Goal: Communication & Community: Answer question/provide support

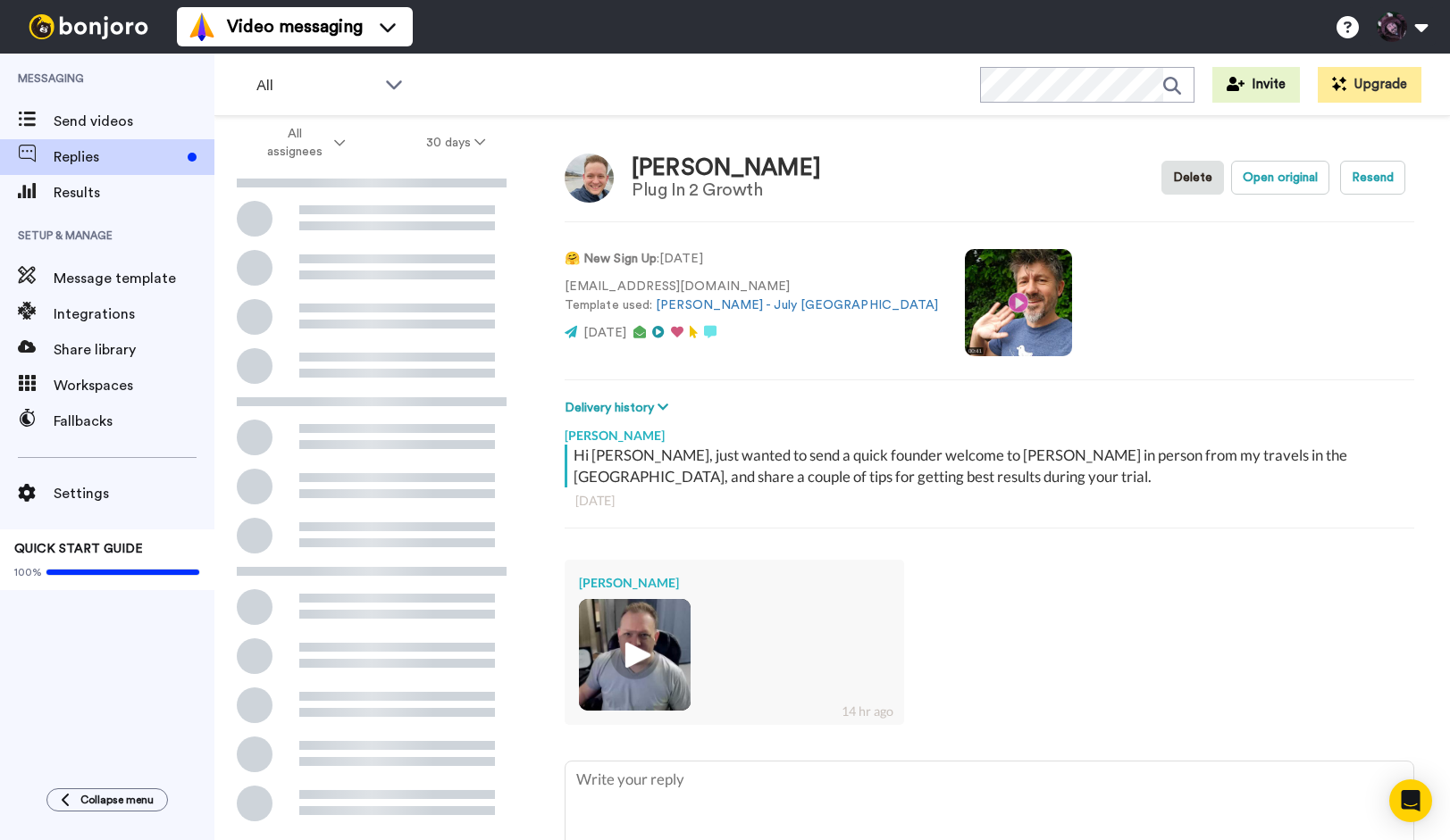
click at [623, 680] on img at bounding box center [634, 654] width 112 height 112
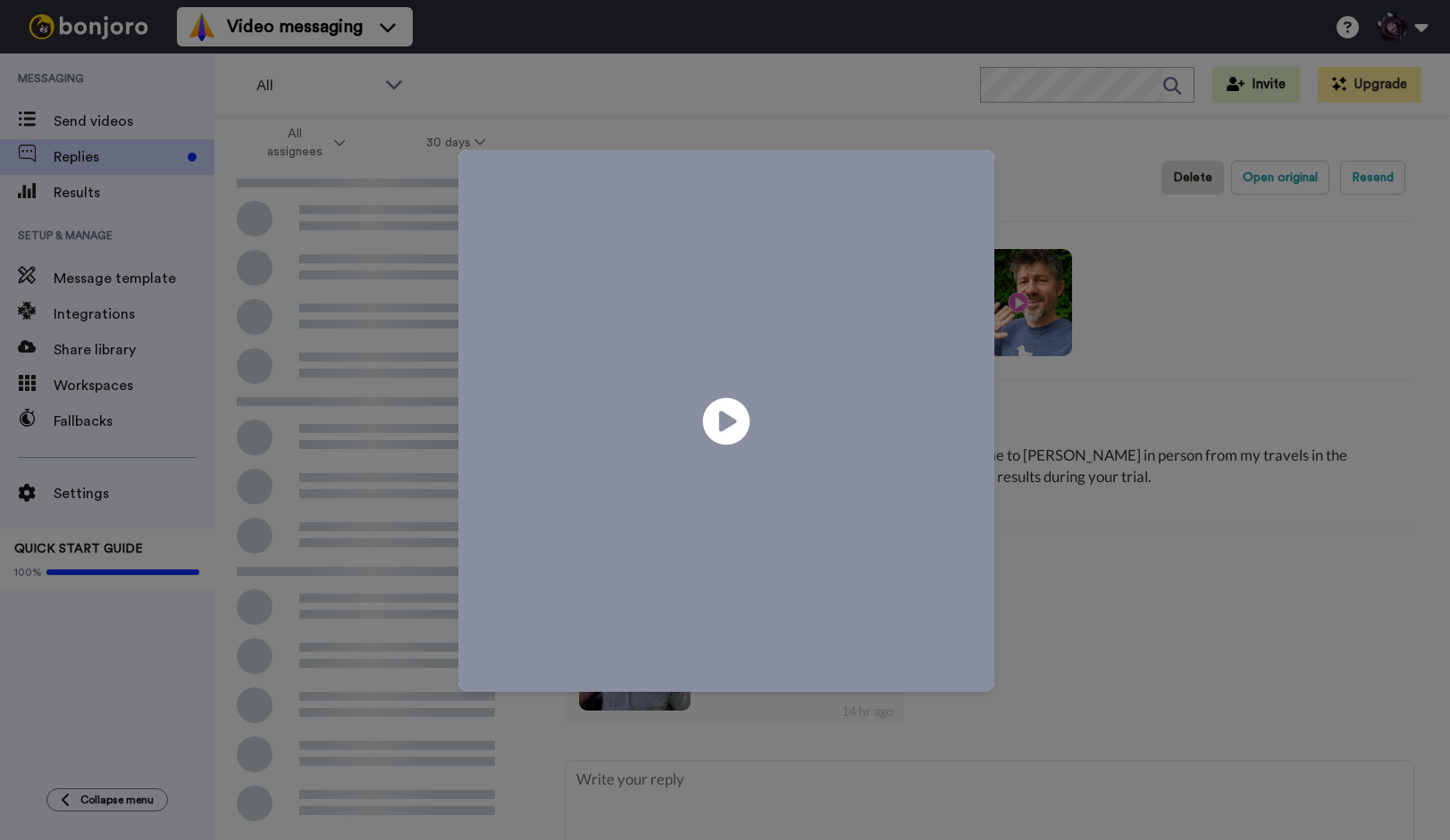
click at [726, 404] on icon at bounding box center [725, 421] width 47 height 47
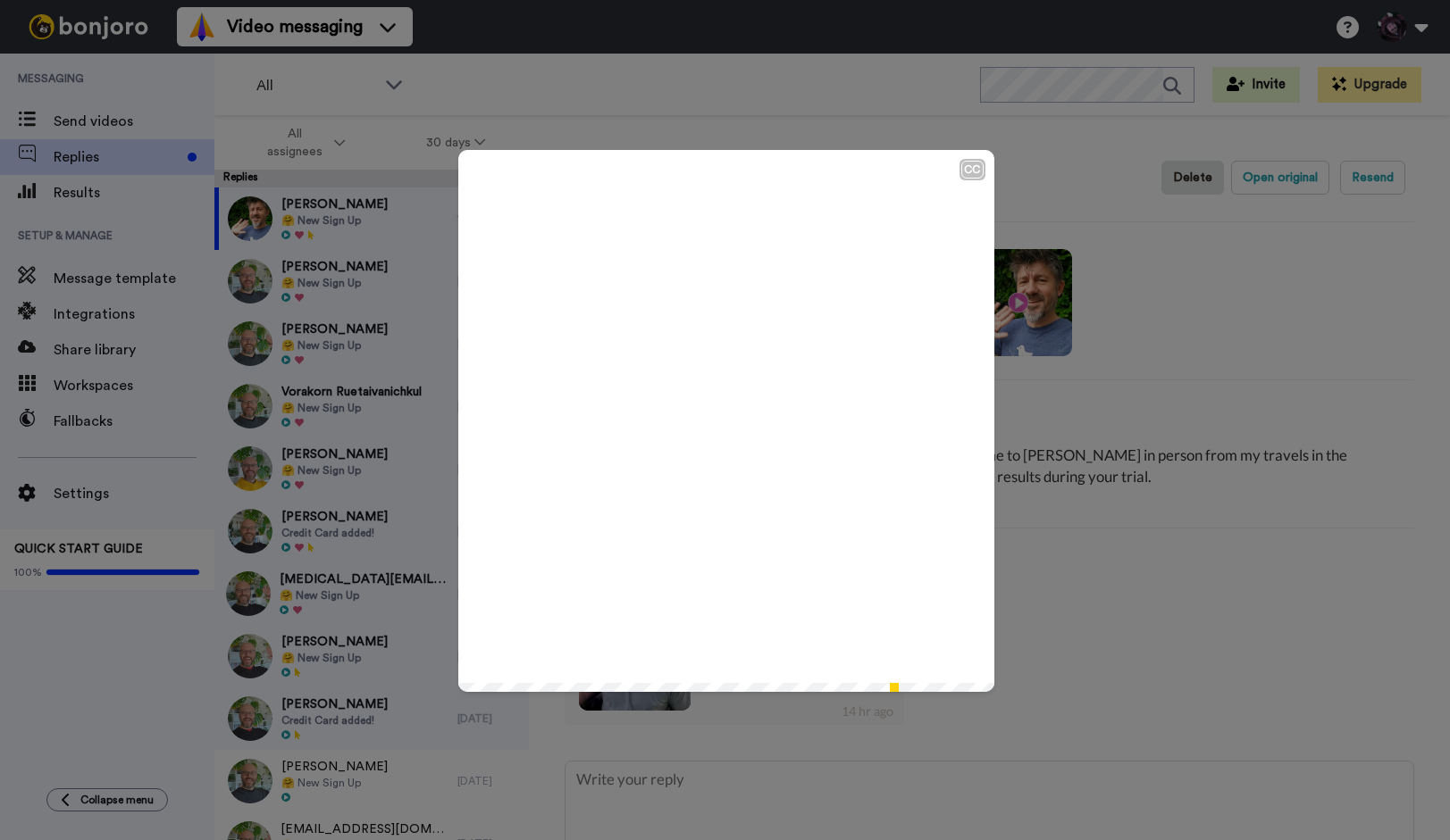
click at [1079, 634] on div "CC Play/Pause I haven't yet, but that will be coming up soon. 0:57 / 1:00" at bounding box center [725, 420] width 1450 height 840
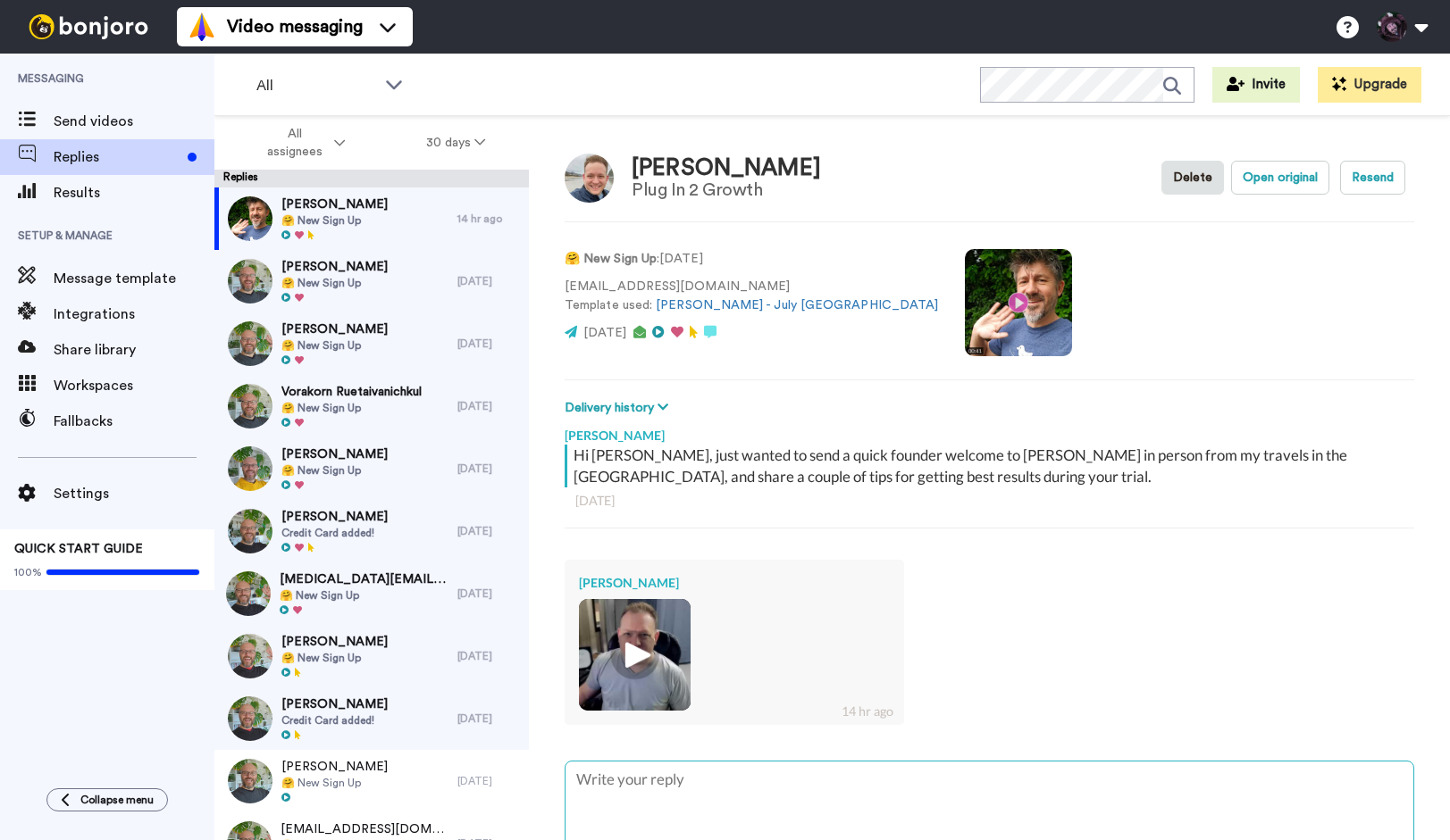
click at [655, 784] on textarea at bounding box center [989, 818] width 848 height 114
type textarea "x"
type textarea "h"
type textarea "x"
type textarea "he"
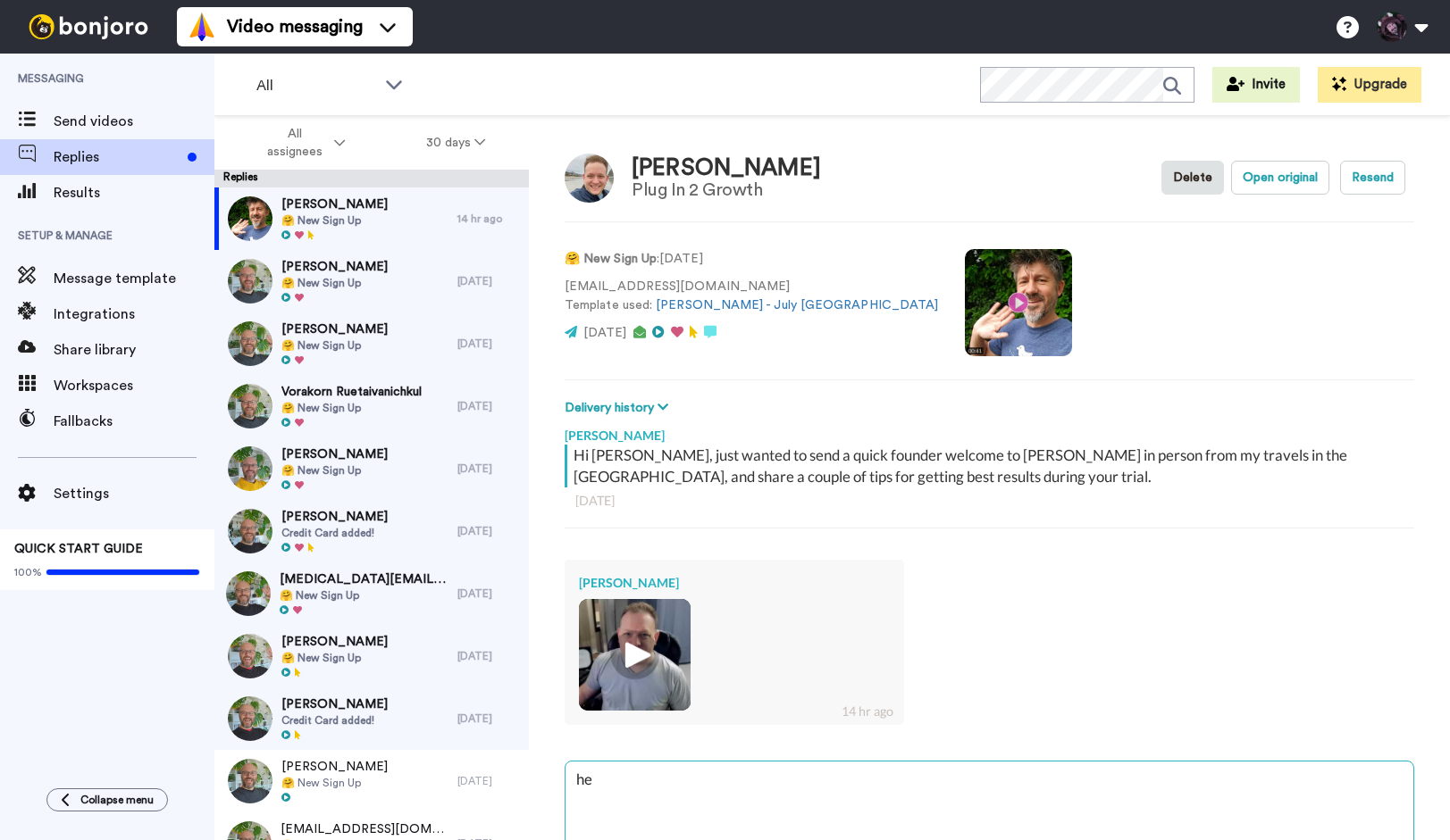
type textarea "x"
type textarea "hey"
type textarea "x"
type textarea "hey"
type textarea "x"
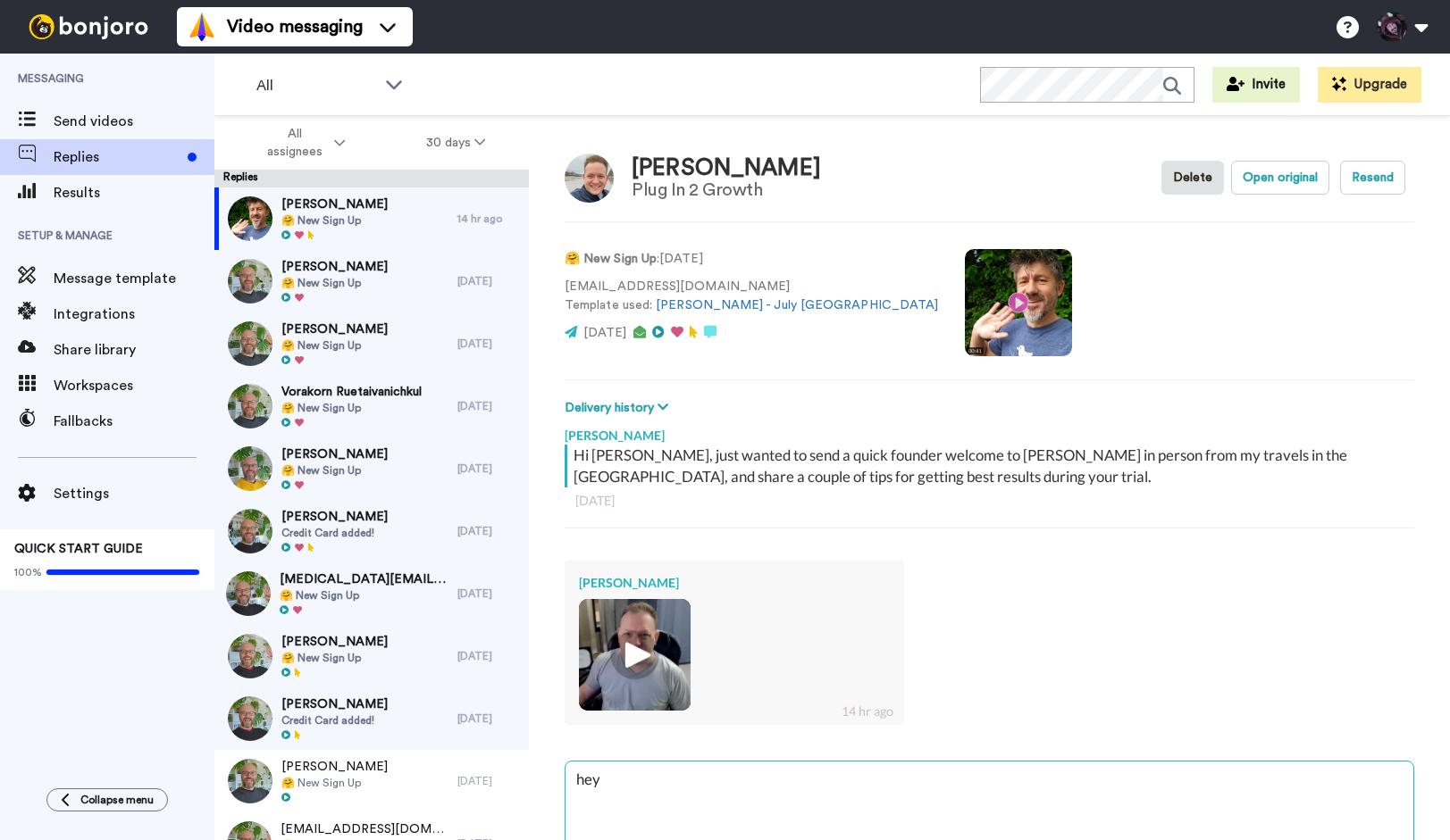
type textarea "hey m"
type textarea "x"
type textarea "hey ma"
type textarea "x"
type textarea "hey mat"
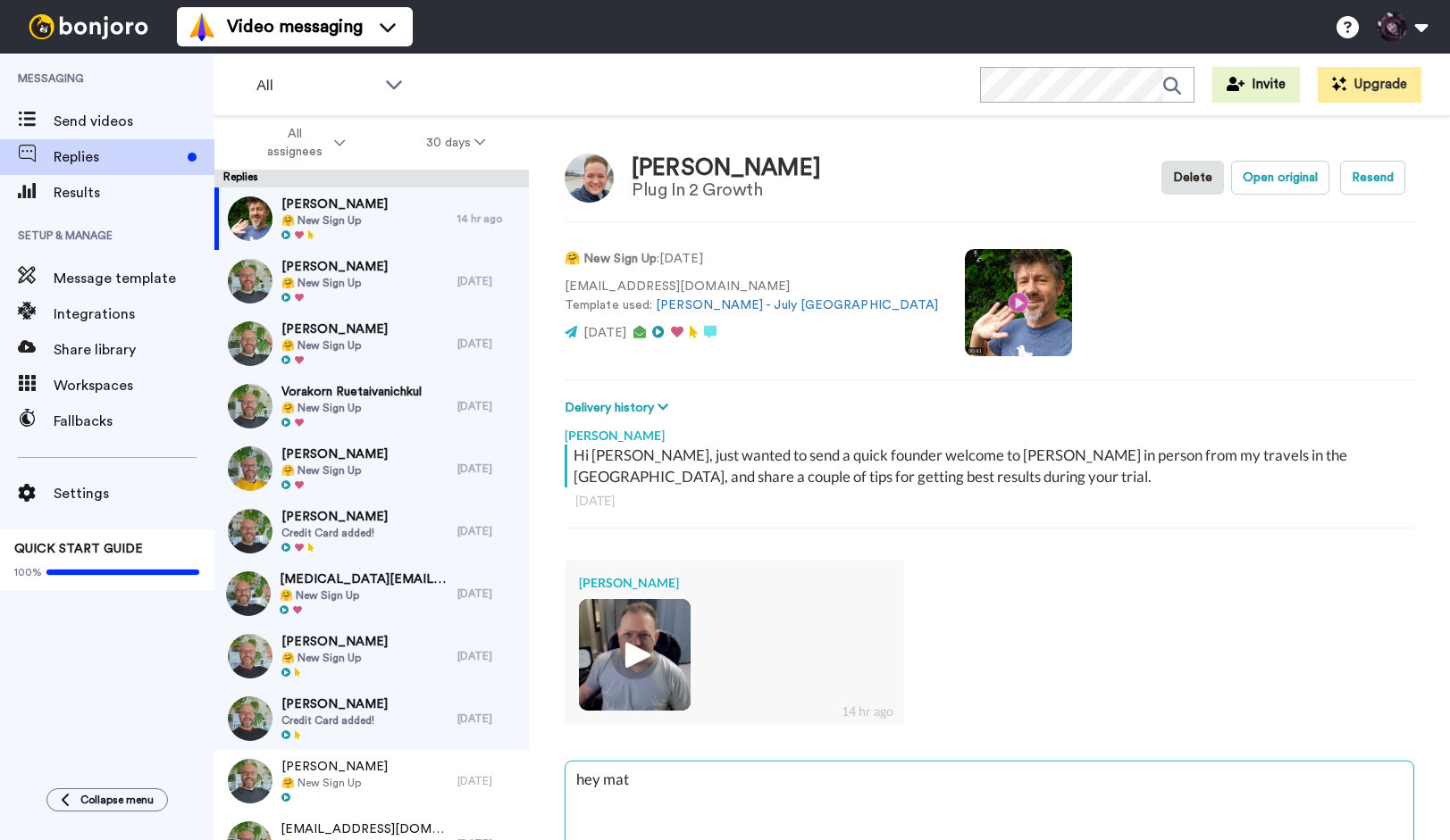
type textarea "x"
type textarea "hey mate"
type textarea "x"
type textarea "hey mate,"
type textarea "x"
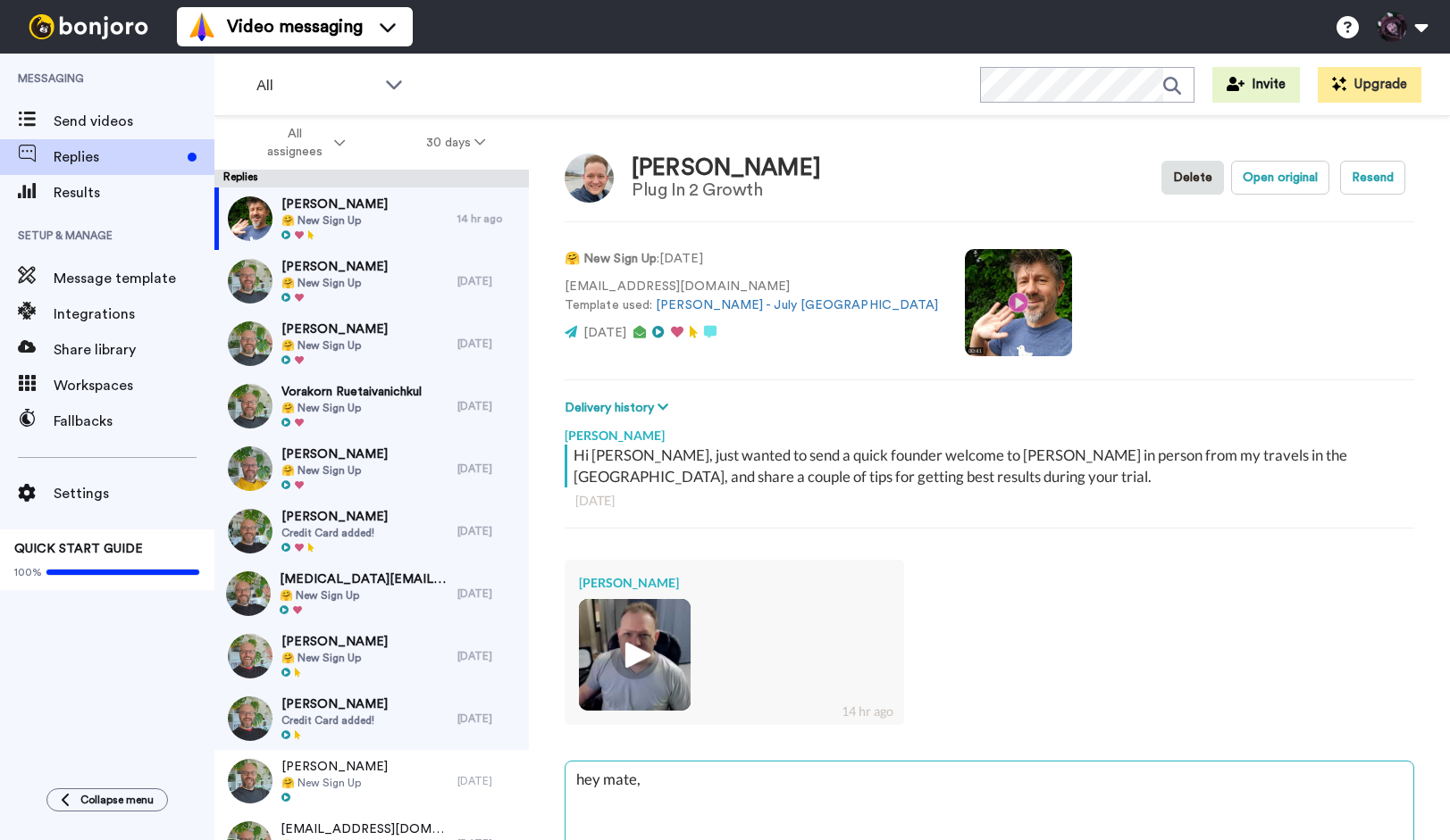
type textarea "hey mate,"
type textarea "x"
type textarea "hey mate, t"
type textarea "x"
type textarea "hey mate, th"
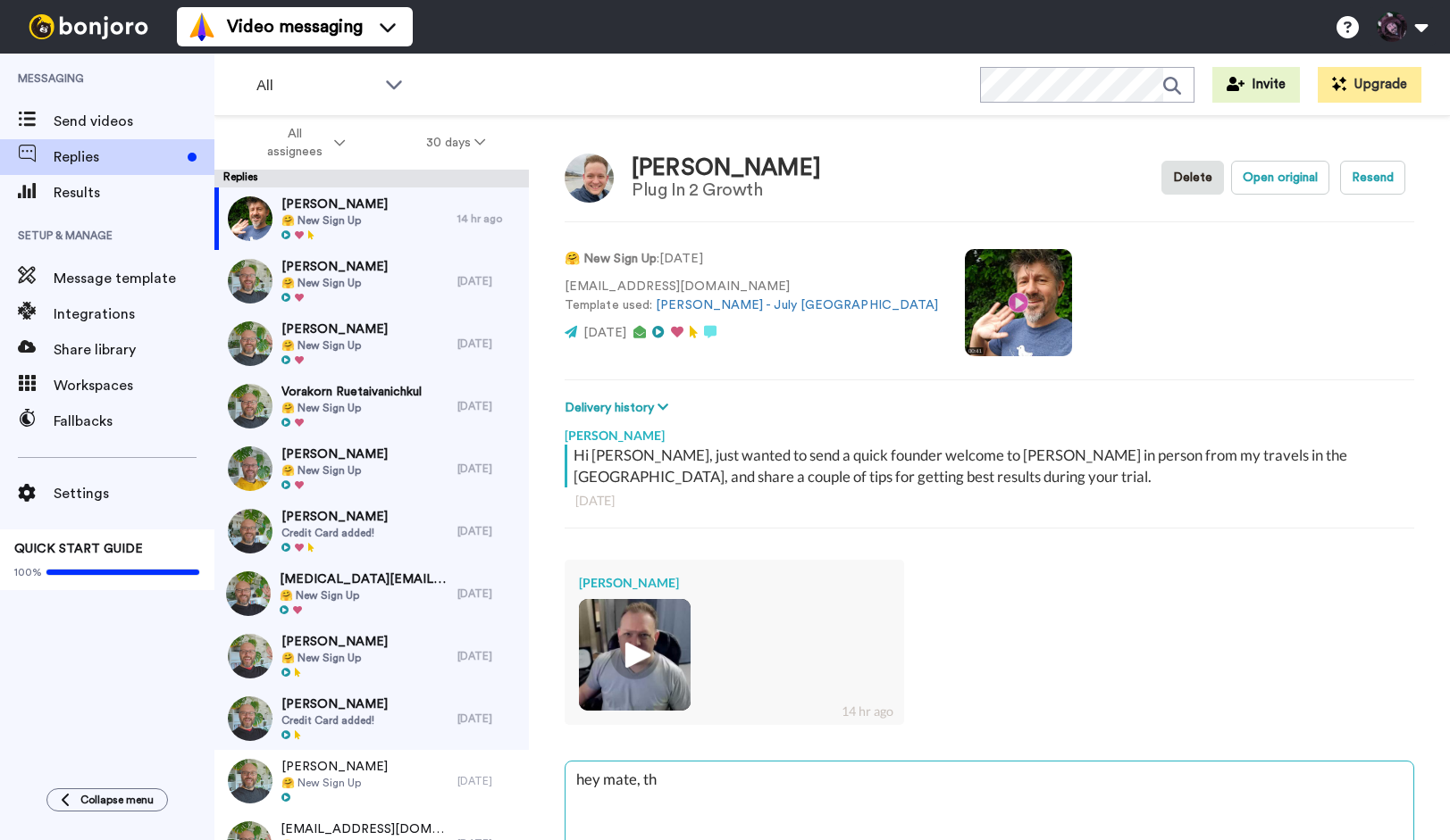
type textarea "x"
type textarea "hey mate, tha"
type textarea "x"
type textarea "hey mate, than"
type textarea "x"
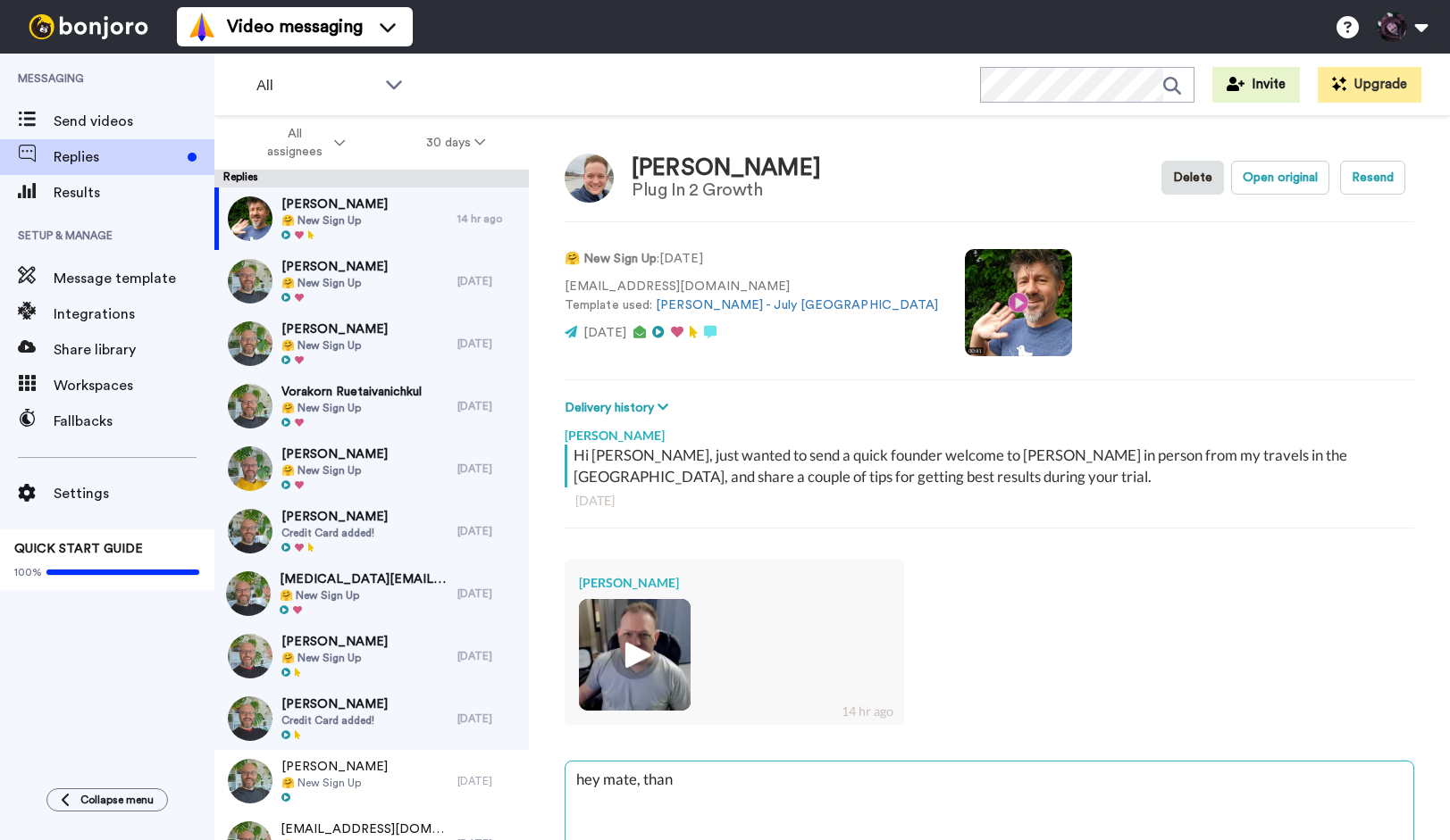
type textarea "hey mate, thank"
type textarea "x"
type textarea "hey mate, thanks"
type textarea "x"
type textarea "hey mate, thanks"
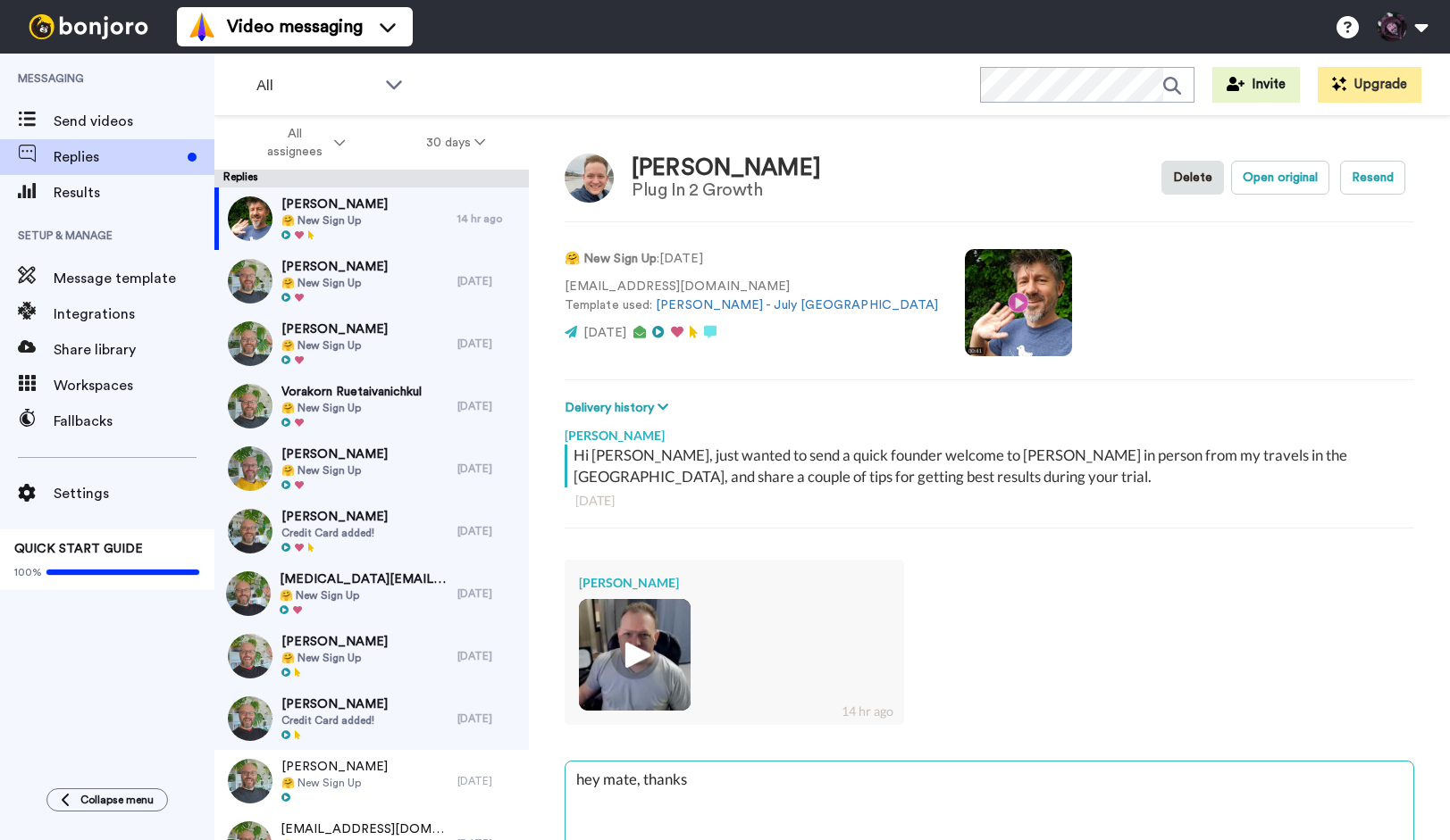
type textarea "x"
type textarea "hey mate, thanks f"
type textarea "x"
type textarea "hey mate, thanks [PERSON_NAME]"
type textarea "x"
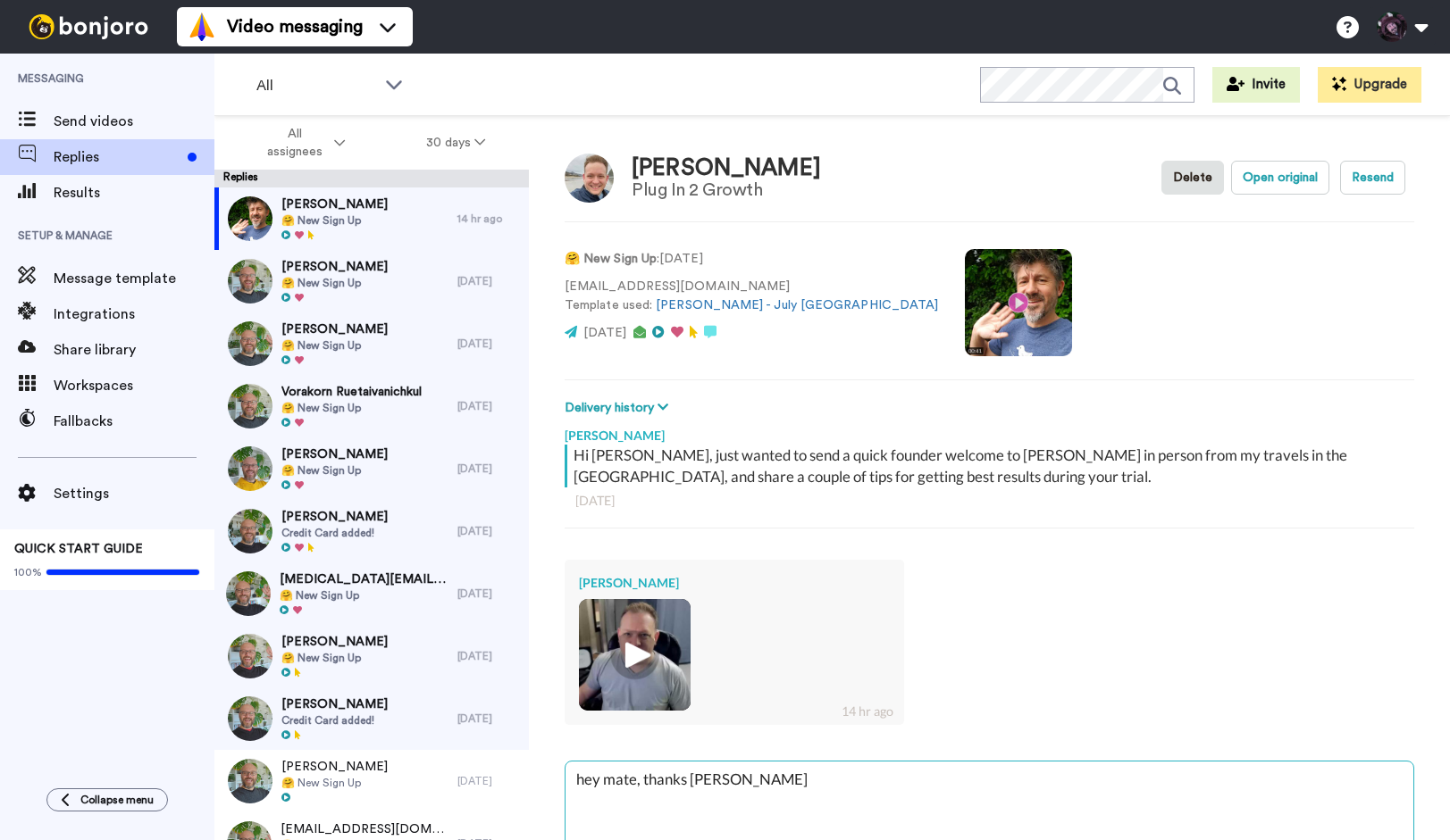
type textarea "hey mate, thanks for"
type textarea "x"
type textarea "hey mate, thanks for"
type textarea "x"
type textarea "hey mate, thanks for t"
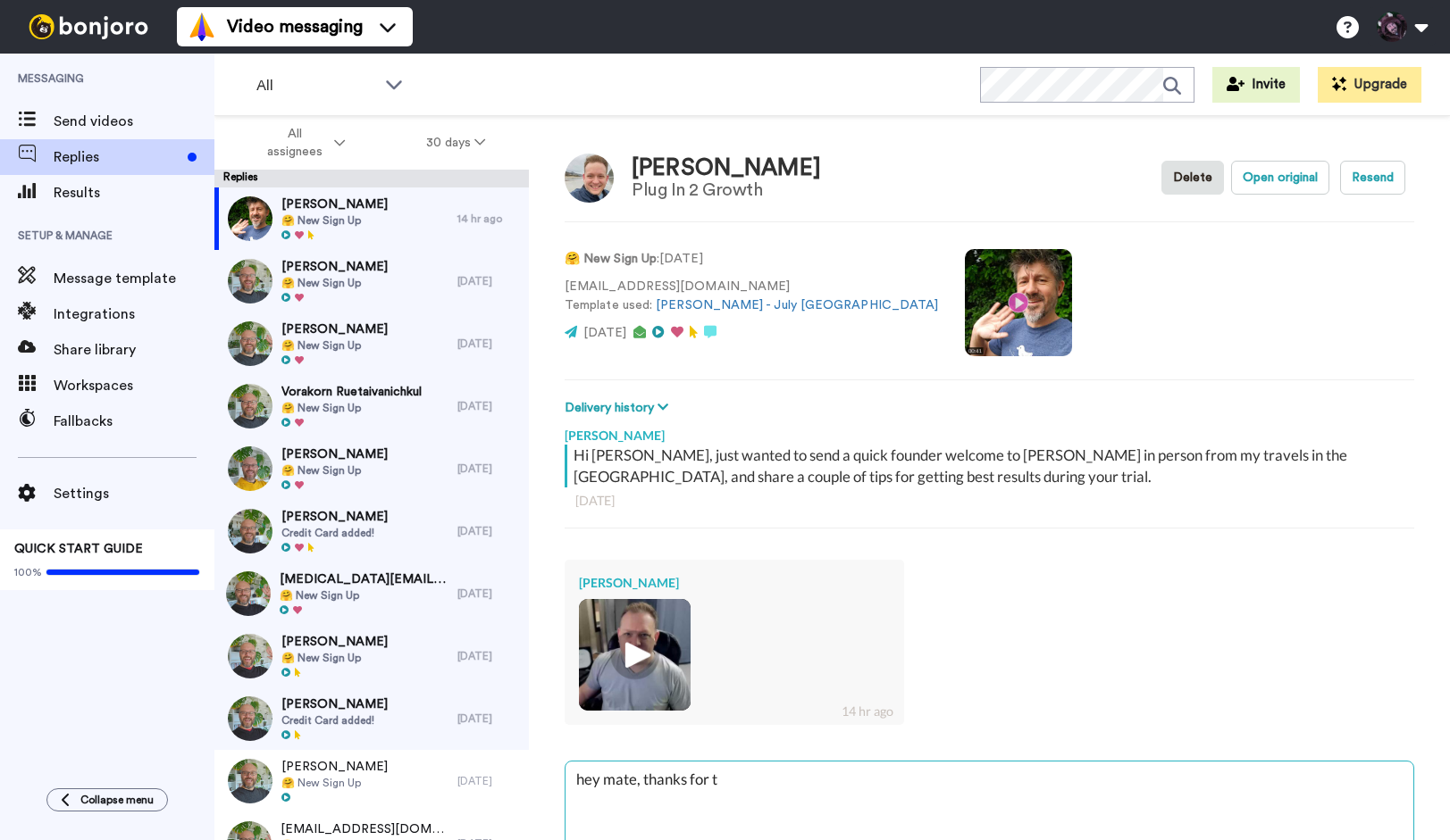
type textarea "x"
type textarea "hey mate, thanks for th"
type textarea "x"
type textarea "hey mate, thanks for the"
type textarea "x"
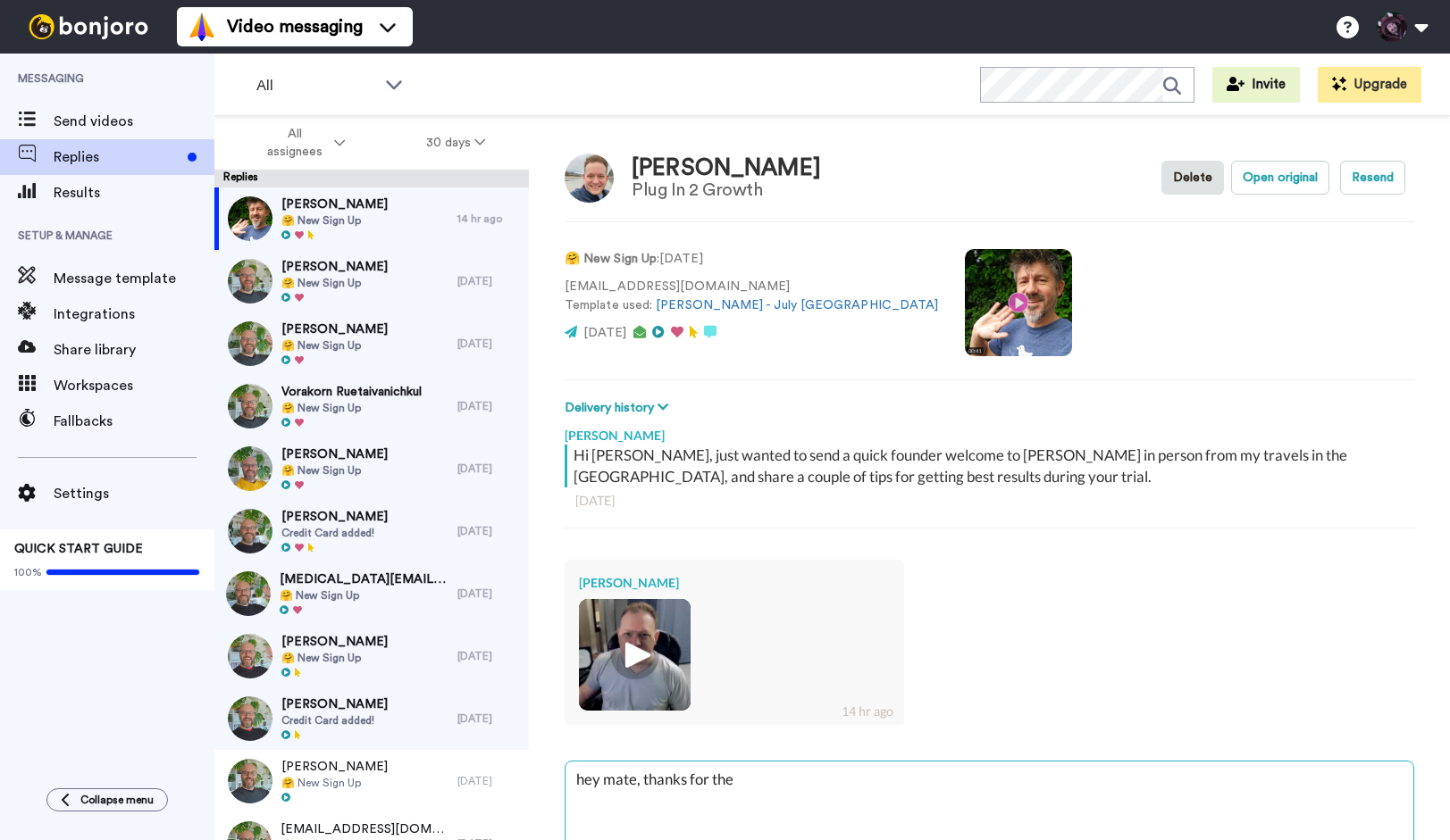
type textarea "hey mate, thanks for the"
type textarea "x"
type textarea "hey mate, thanks for the r"
type textarea "x"
type textarea "hey mate, thanks for the re"
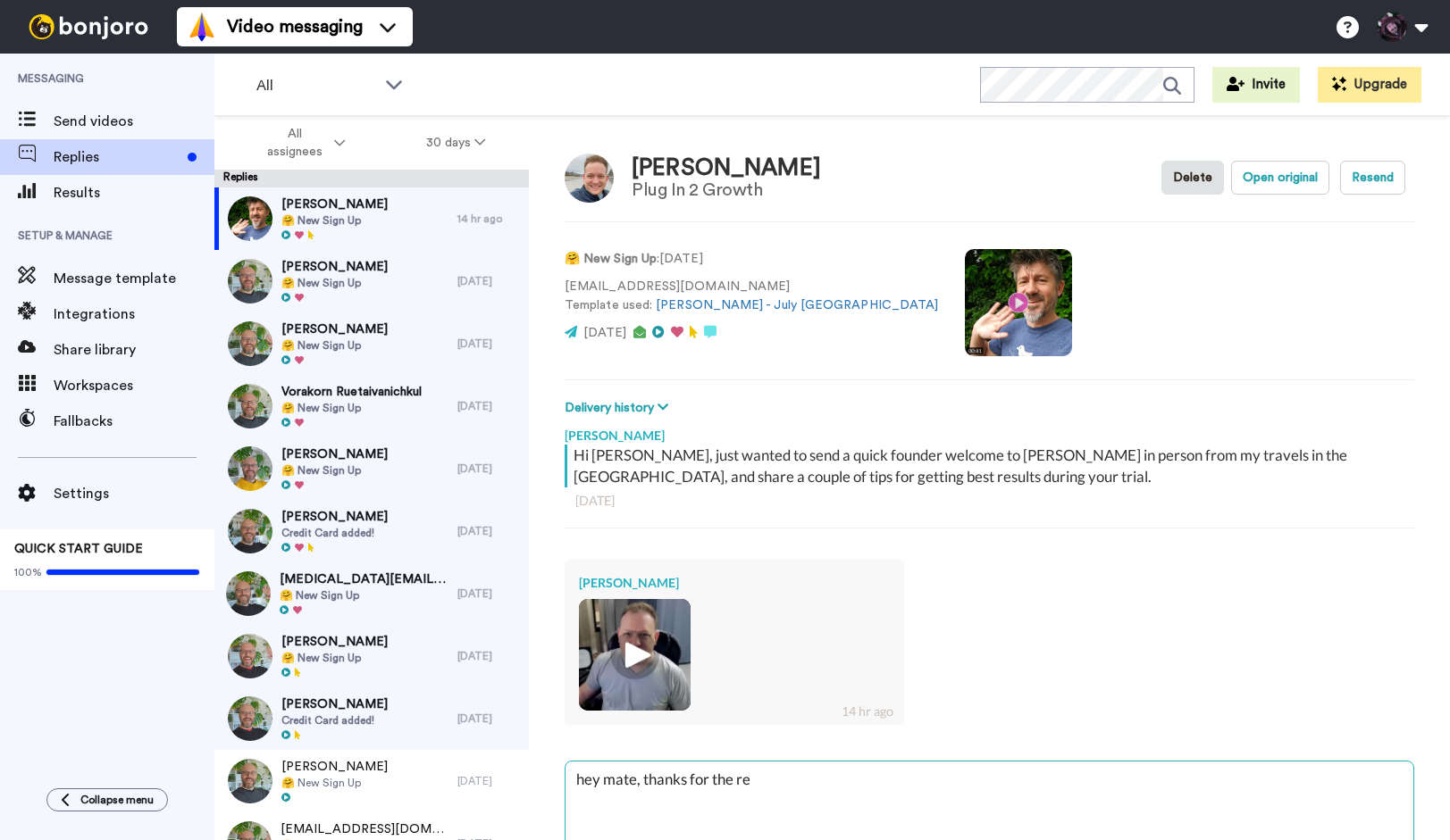
type textarea "x"
type textarea "hey mate, thanks for the rep"
type textarea "x"
type textarea "hey mate, thanks for the repl"
type textarea "x"
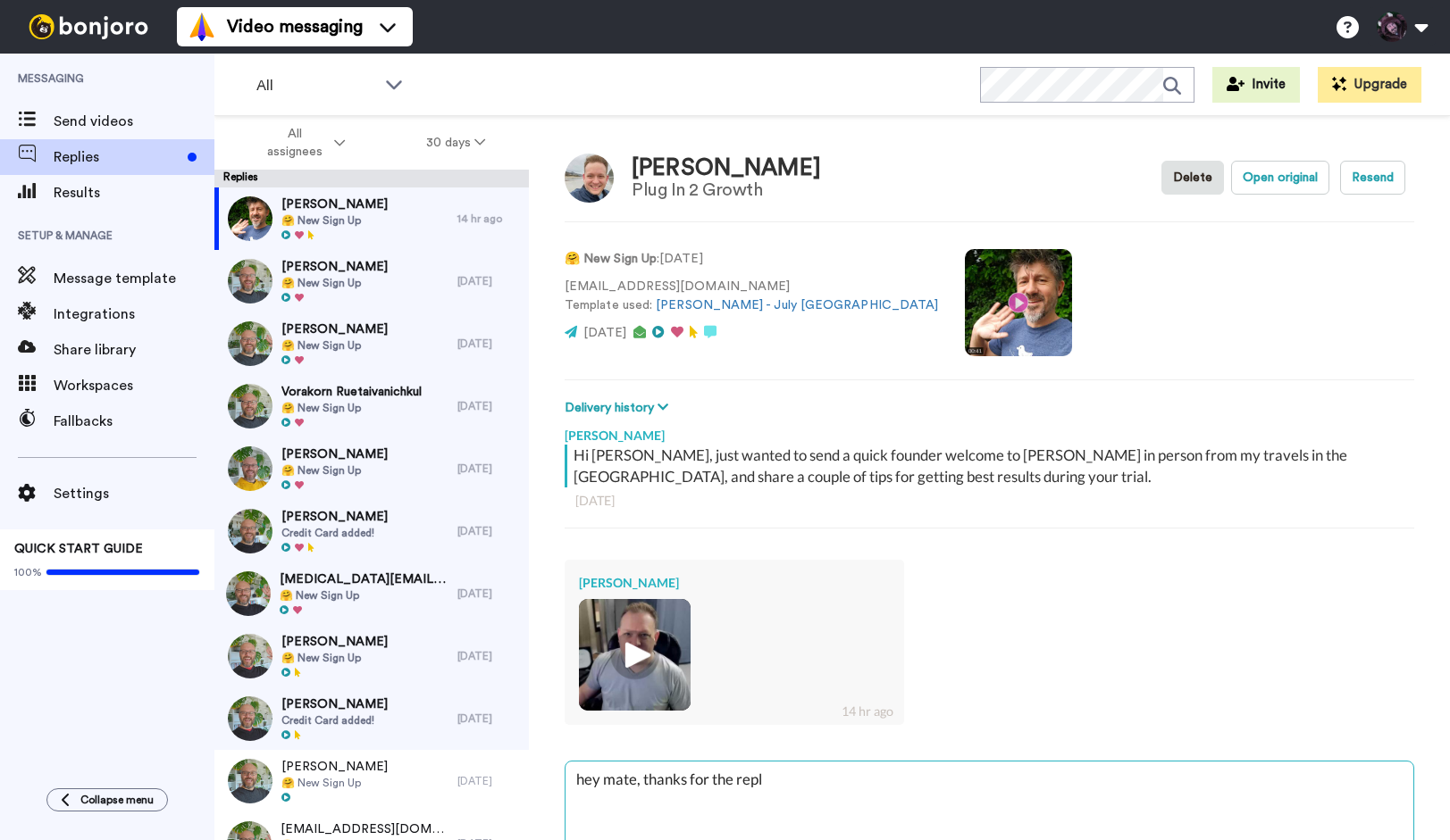
type textarea "hey mate, thanks for the reply"
type textarea "x"
type textarea "hey mate, thanks for the reply"
type textarea "x"
type textarea "hey mate, thanks for the reply -"
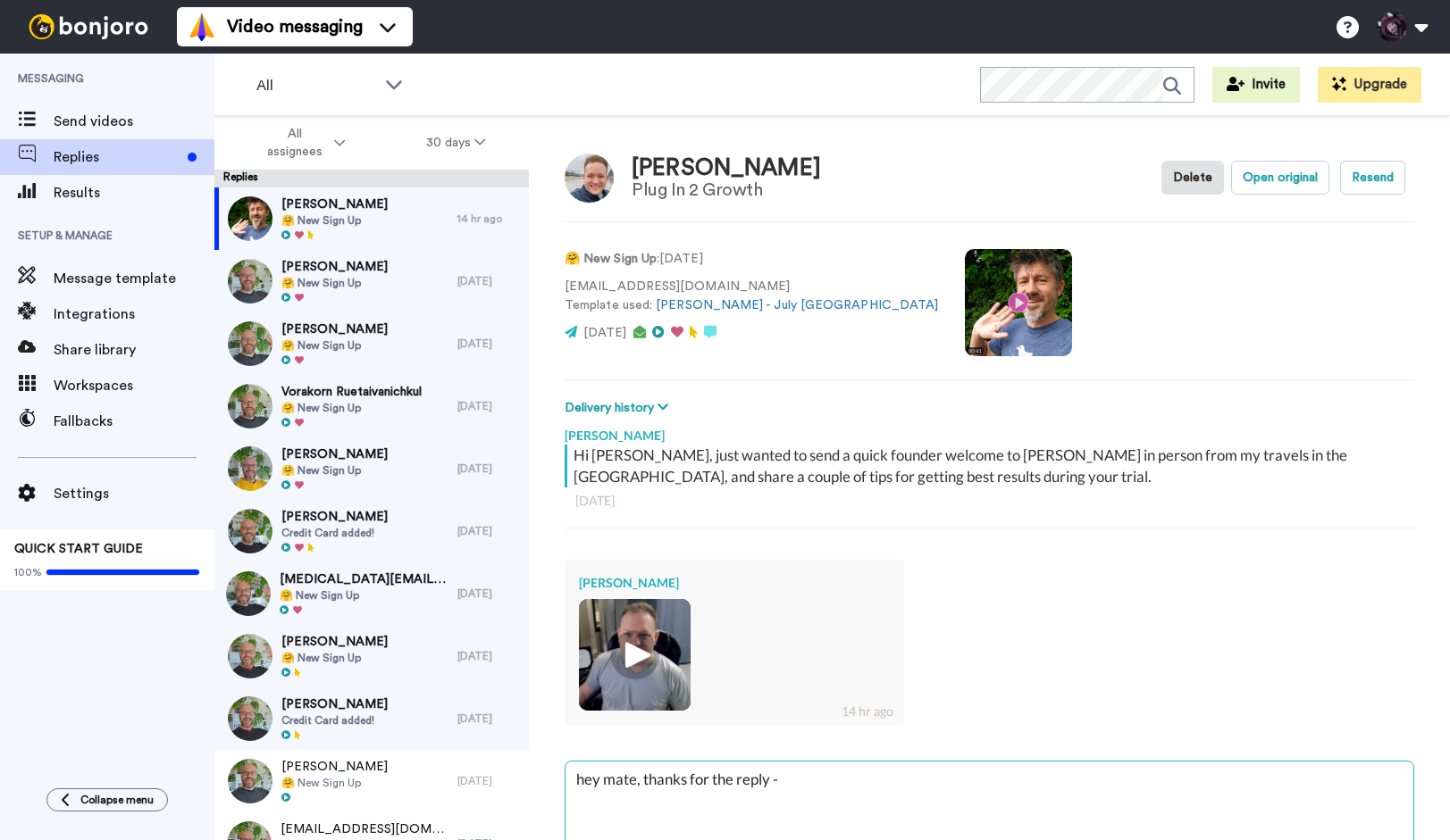
type textarea "x"
type textarea "hey mate, thanks for the reply -"
type textarea "x"
type textarea "hey mate, thanks for the reply - y"
type textarea "x"
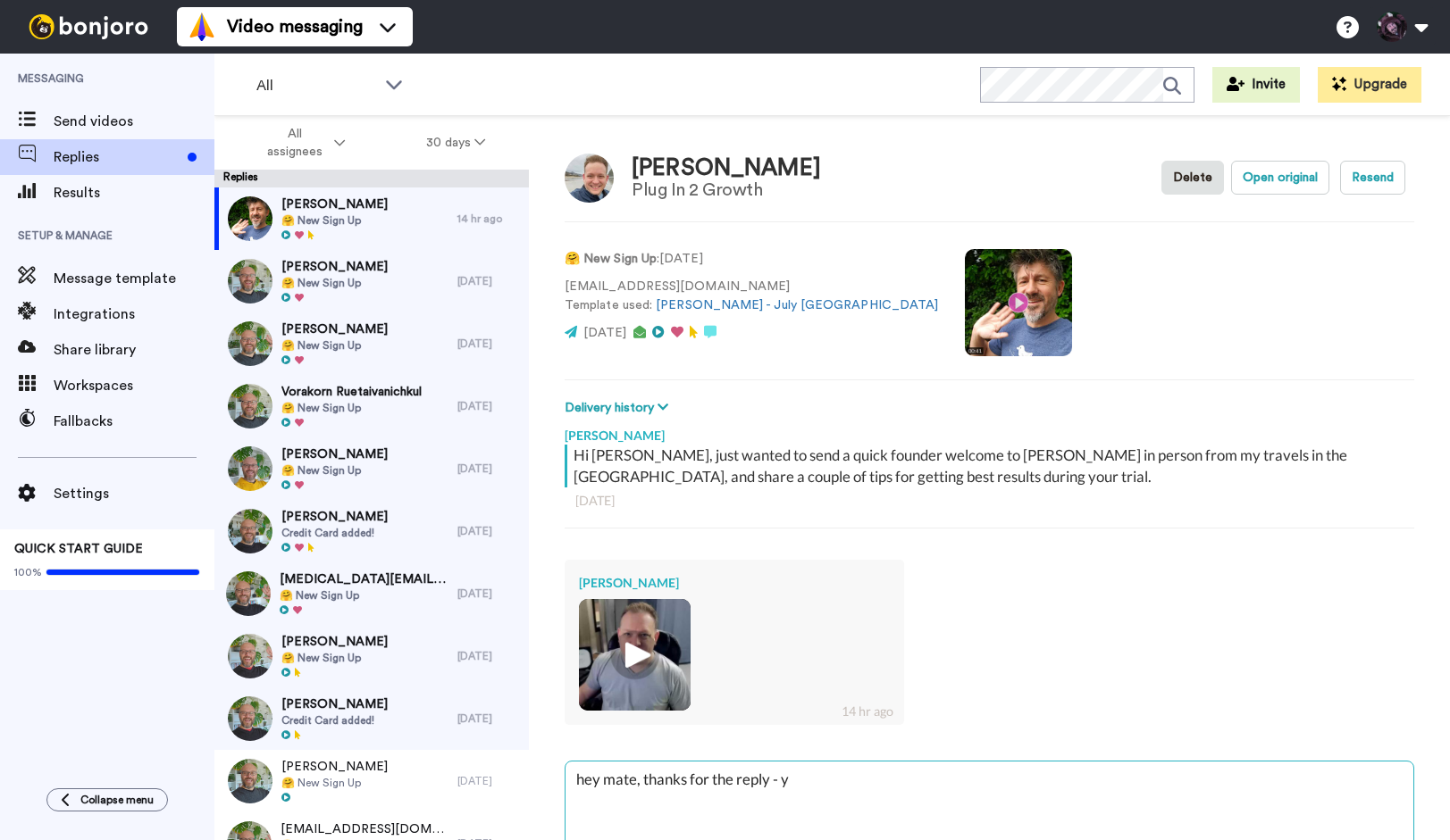
type textarea "hey mate, thanks for the reply - ye"
type textarea "x"
type textarea "hey mate, thanks for the reply - yep"
type textarea "x"
type textarea "hey mate, thanks for the reply - yep"
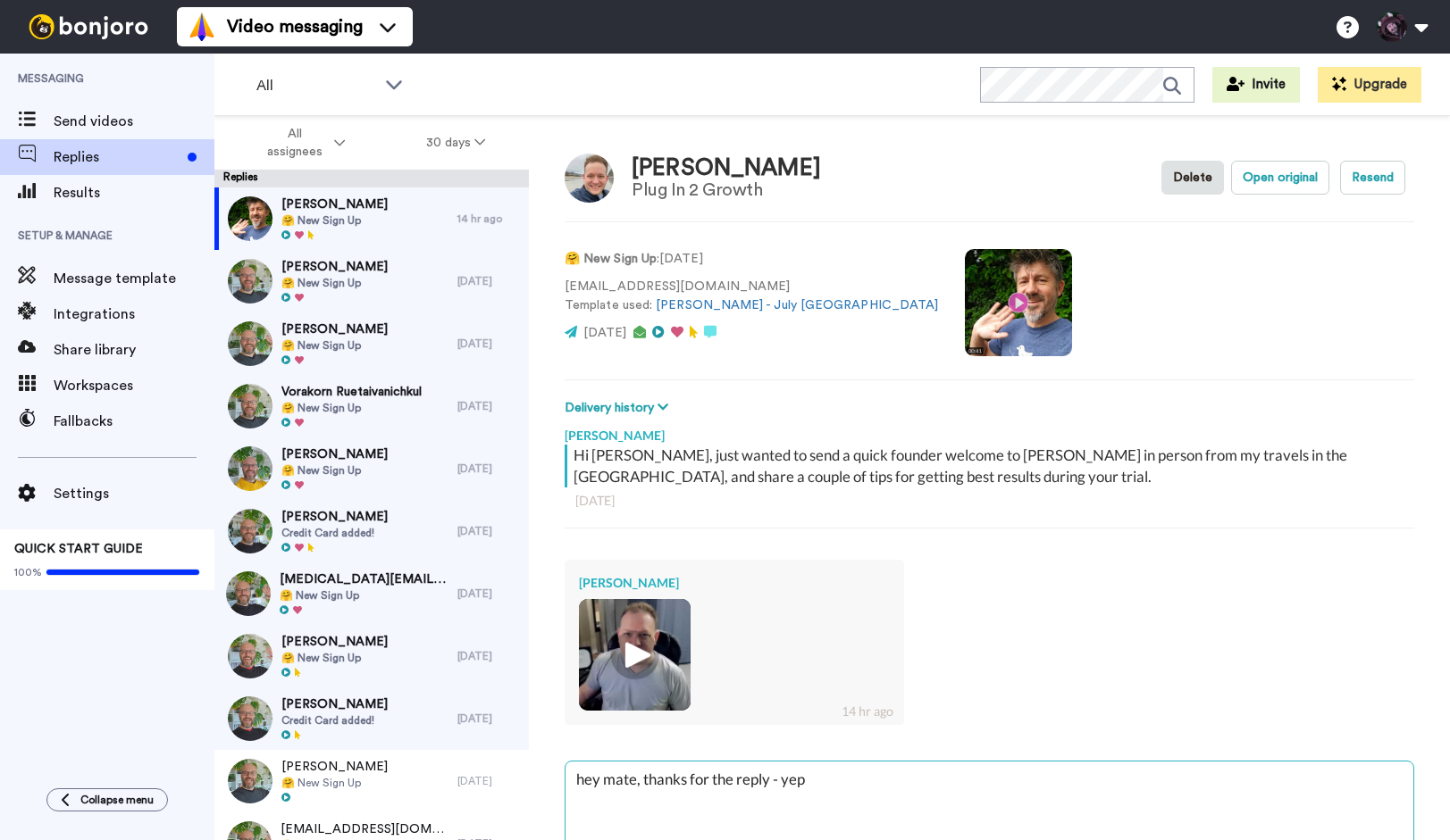
type textarea "x"
type textarea "hey mate, thanks for the reply - [PERSON_NAME]"
type textarea "x"
type textarea "hey mate, thanks for the reply - yep so"
type textarea "x"
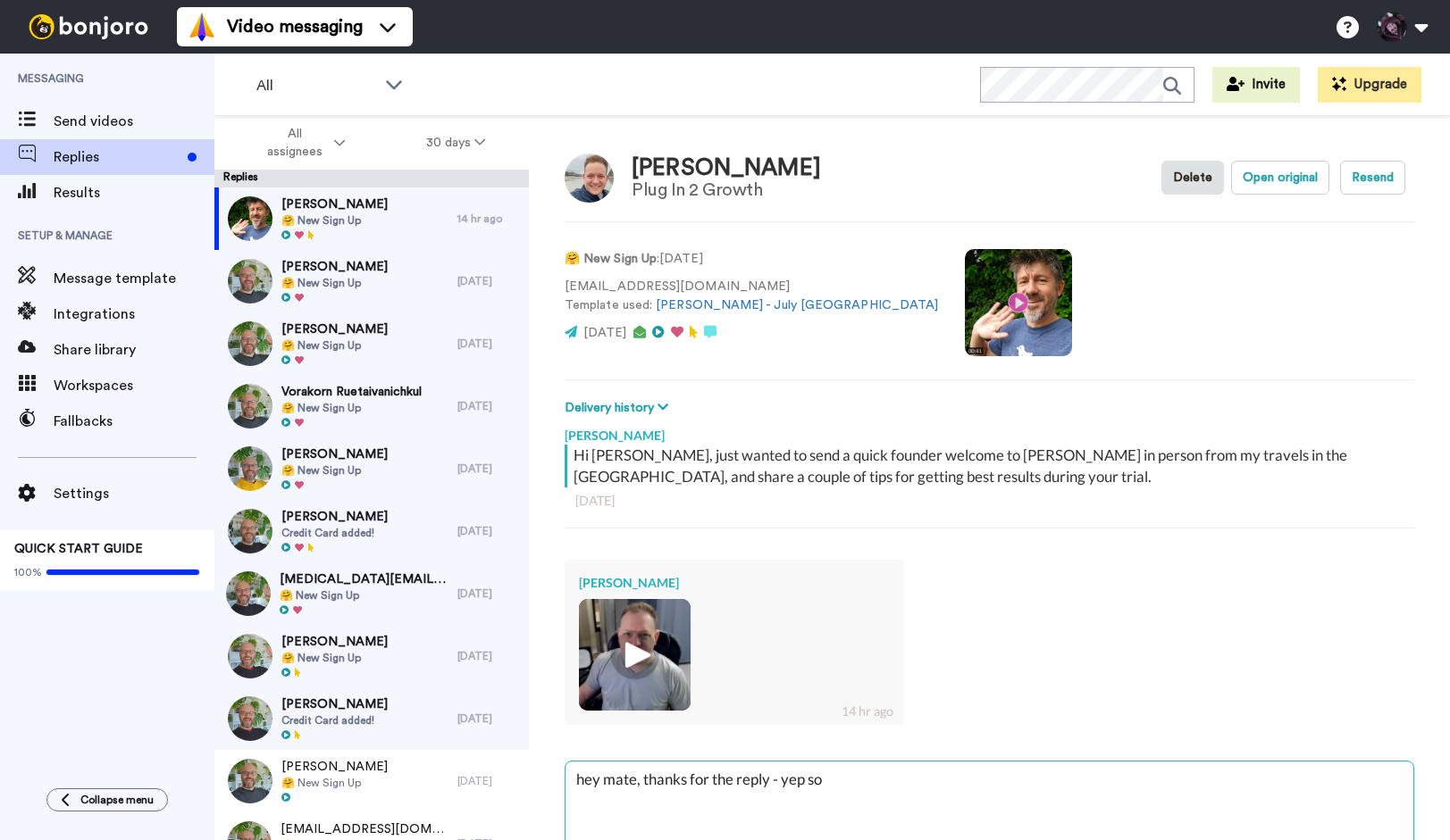
type textarea "hey mate, thanks for the reply - yep sou"
type textarea "x"
type textarea "hey mate, thanks for the reply - [PERSON_NAME]"
type textarea "x"
type textarea "hey mate, thanks for the reply - yep sound"
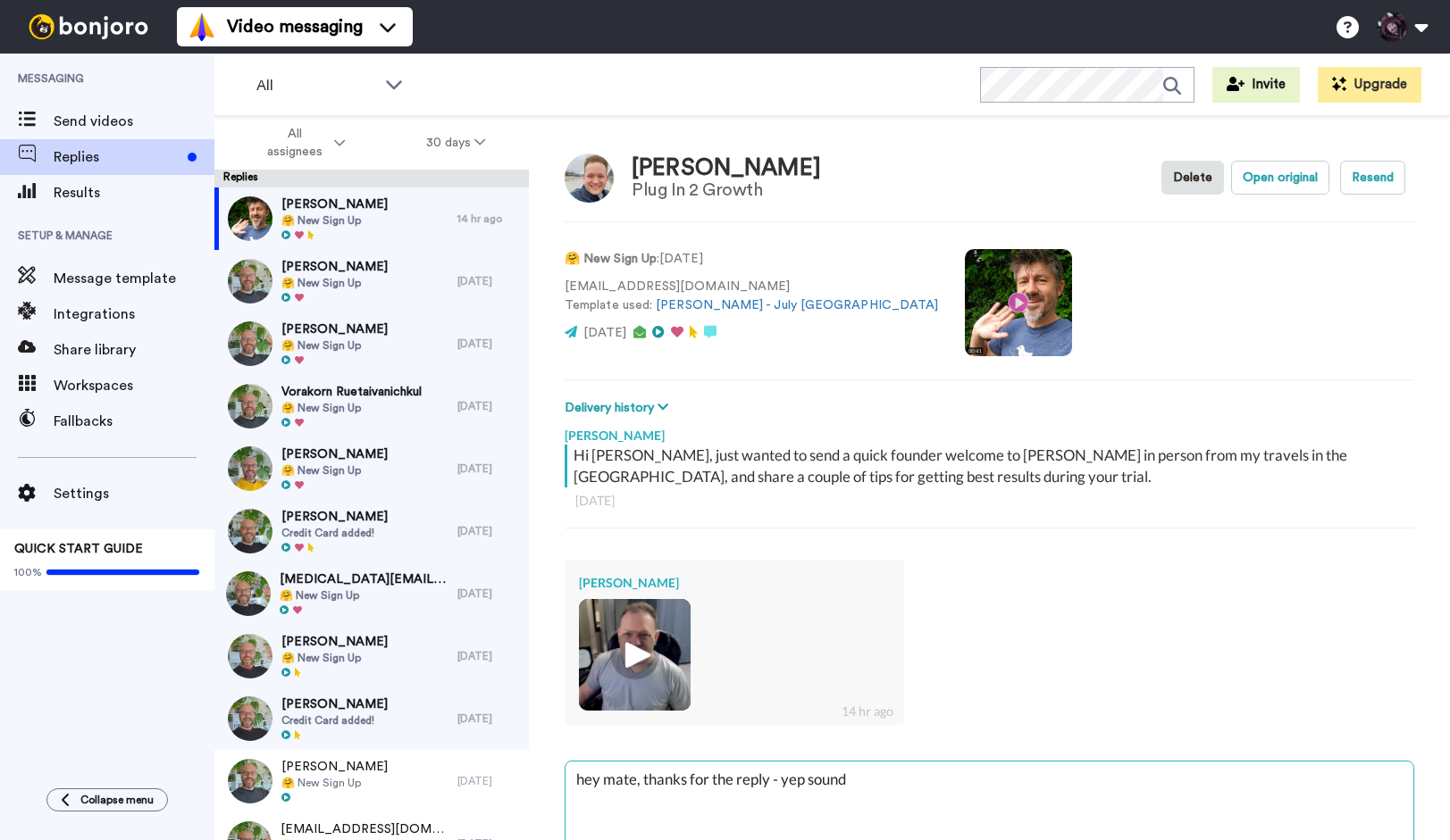
type textarea "x"
type textarea "hey mate, thanks for the reply - yep sounds"
type textarea "x"
type textarea "hey mate, thanks for the reply - yep sounds"
type textarea "x"
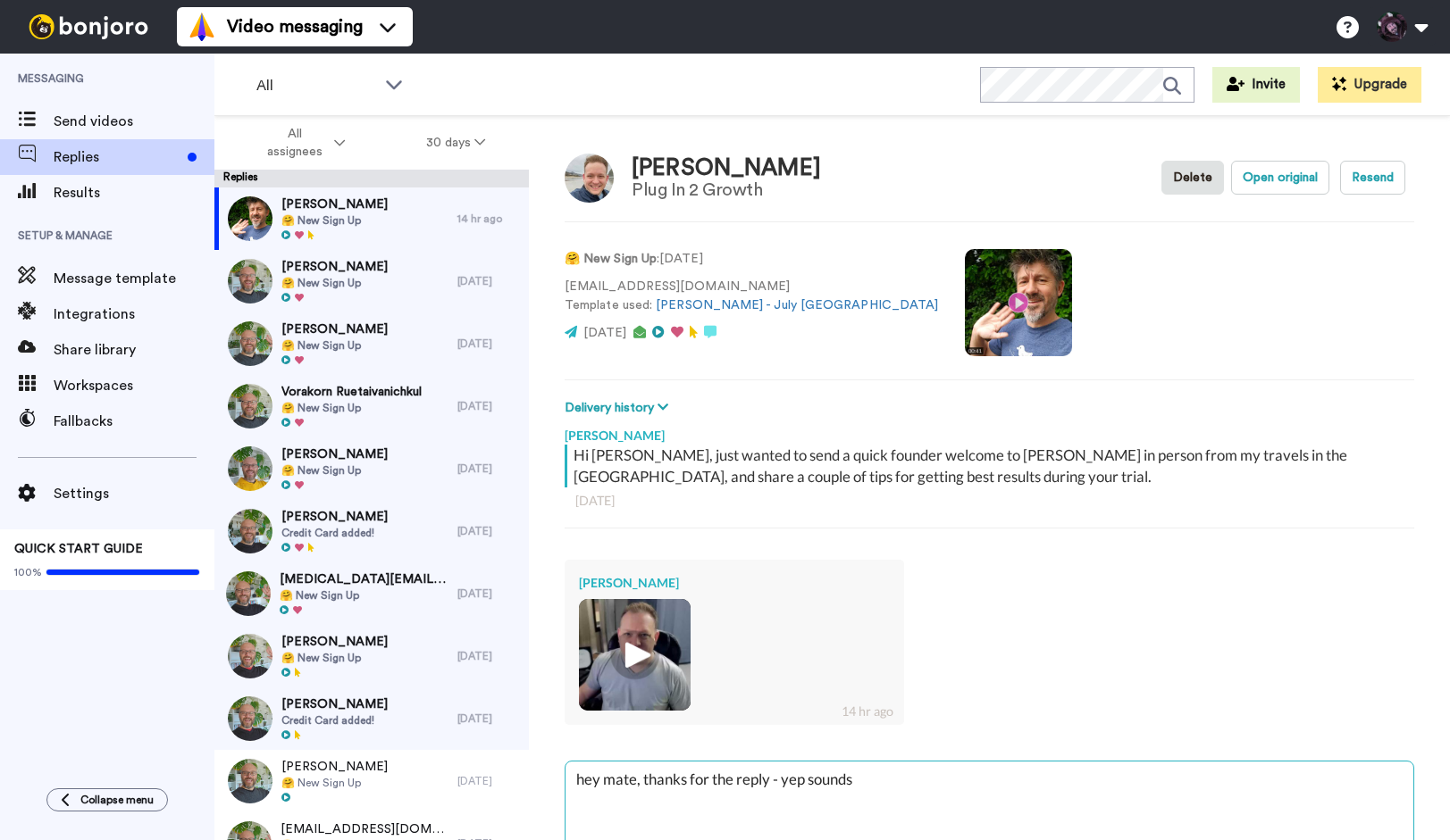
type textarea "hey mate, thanks for the reply - yep sounds g"
type textarea "x"
type textarea "hey mate, thanks for the reply - yep sounds go"
type textarea "x"
type textarea "hey mate, thanks for the reply - yep sounds go,"
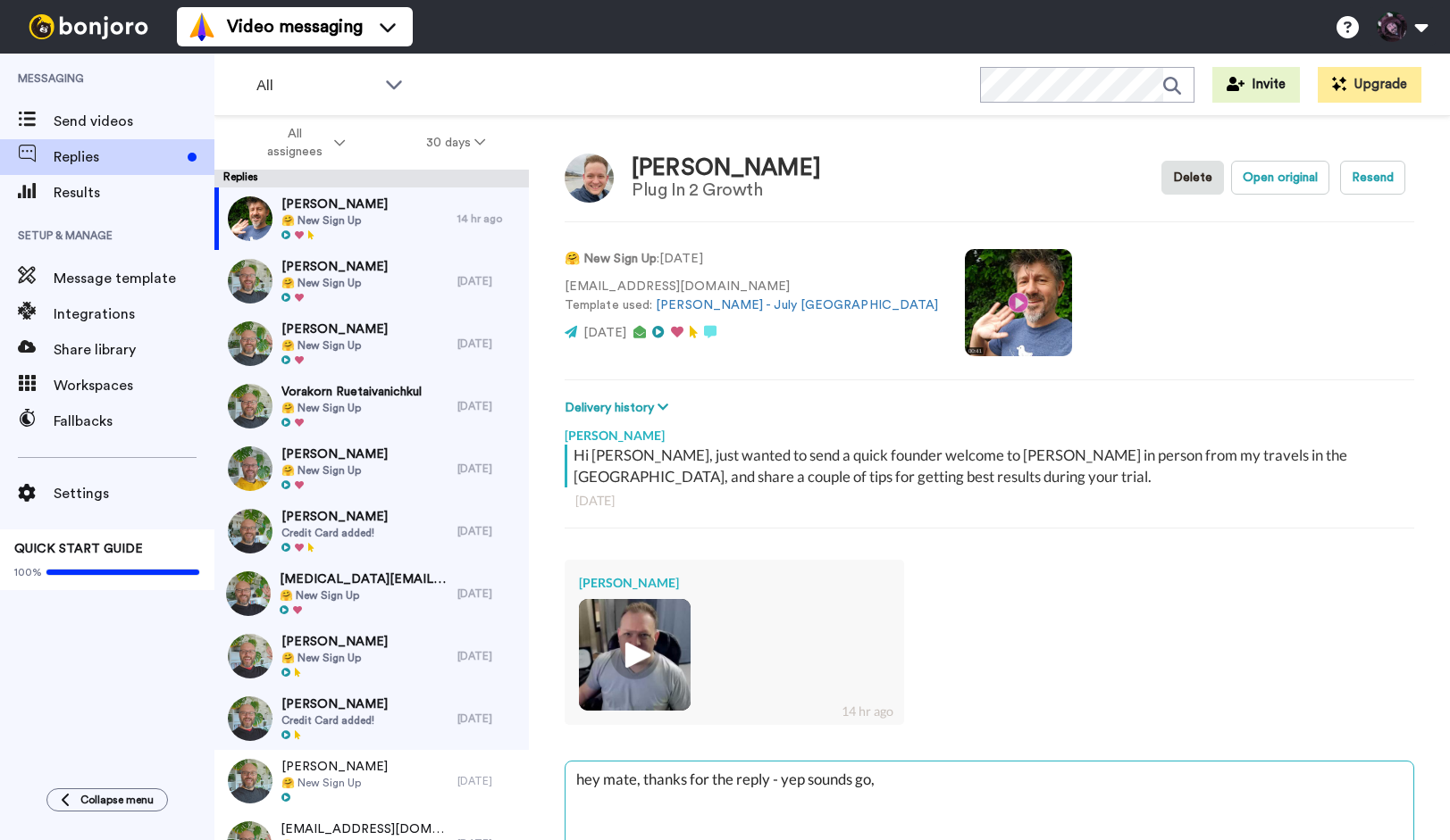
type textarea "x"
type textarea "hey mate, thanks for the reply - yep sounds go,"
type textarea "x"
type textarea "hey mate, thanks for the reply - yep sounds go, gi"
type textarea "x"
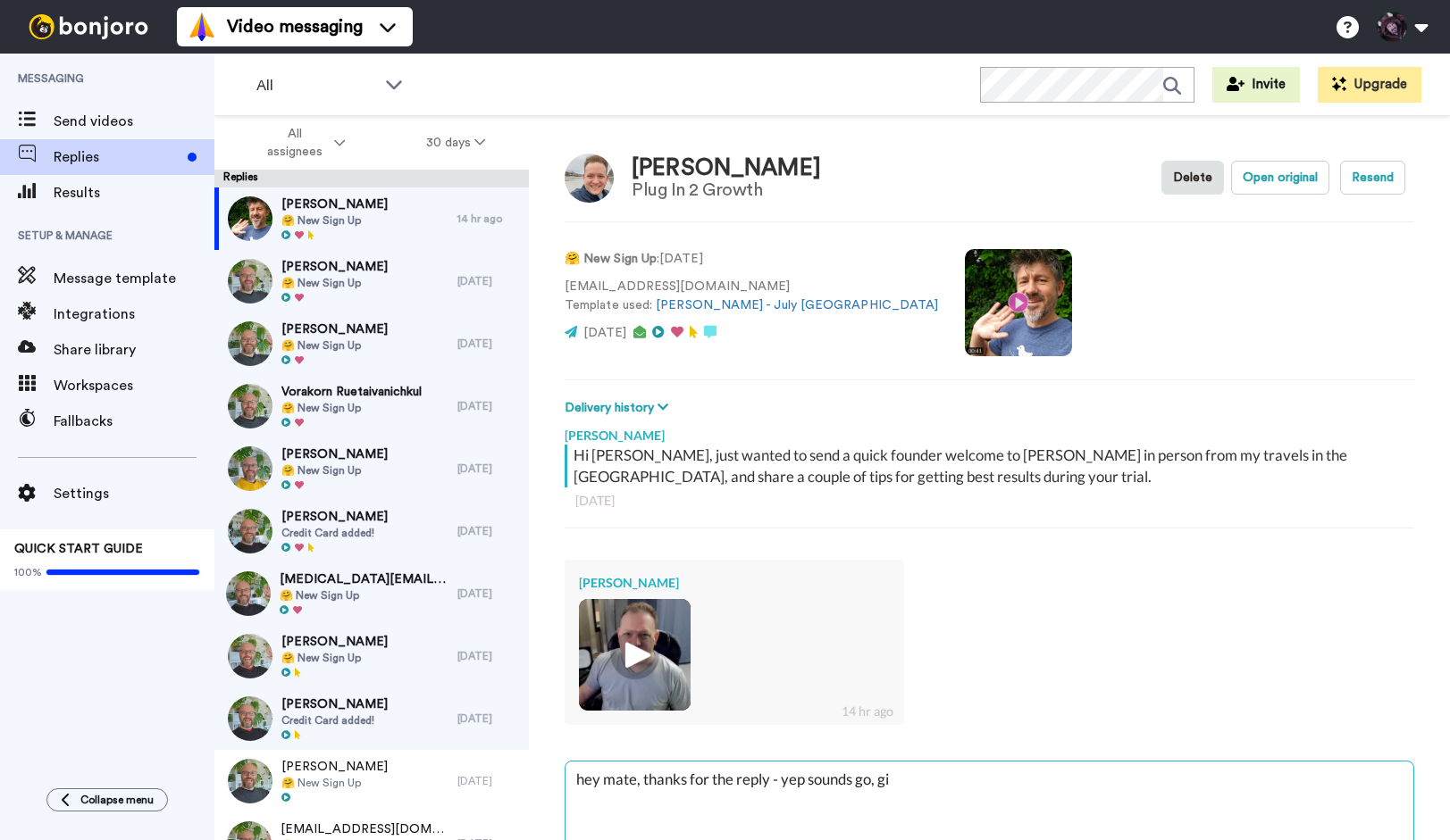
type textarea "hey mate, thanks for the reply - yep sounds go, giv"
type textarea "x"
type textarea "hey mate, thanks for the reply - yep sounds go, give"
type textarea "x"
type textarea "hey mate, thanks for the reply - yep sounds go, give"
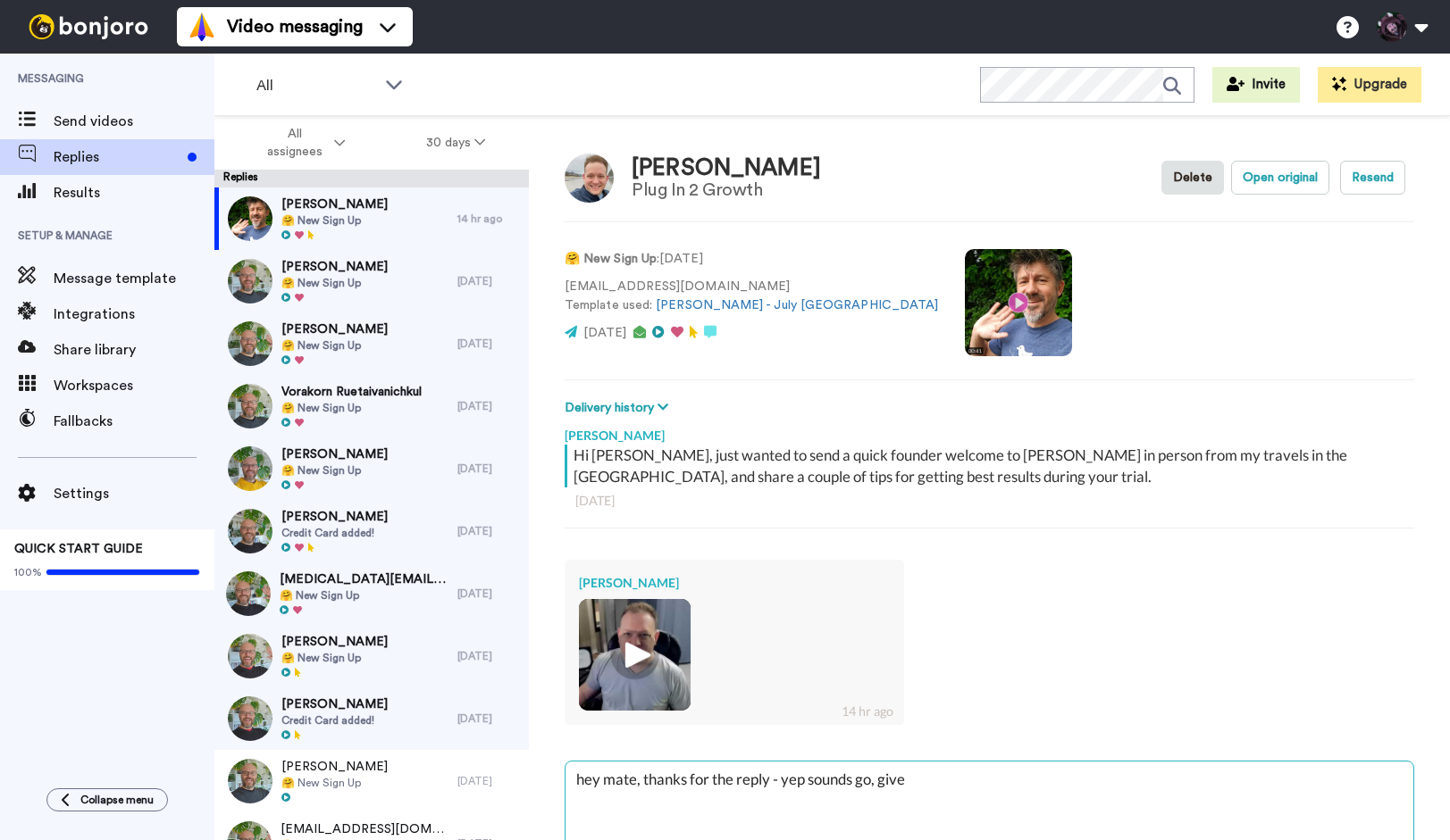
type textarea "x"
type textarea "hey mate, thanks for the reply - yep sounds go, give t"
type textarea "x"
type textarea "hey mate, thanks for the reply - yep sounds go, give th"
type textarea "x"
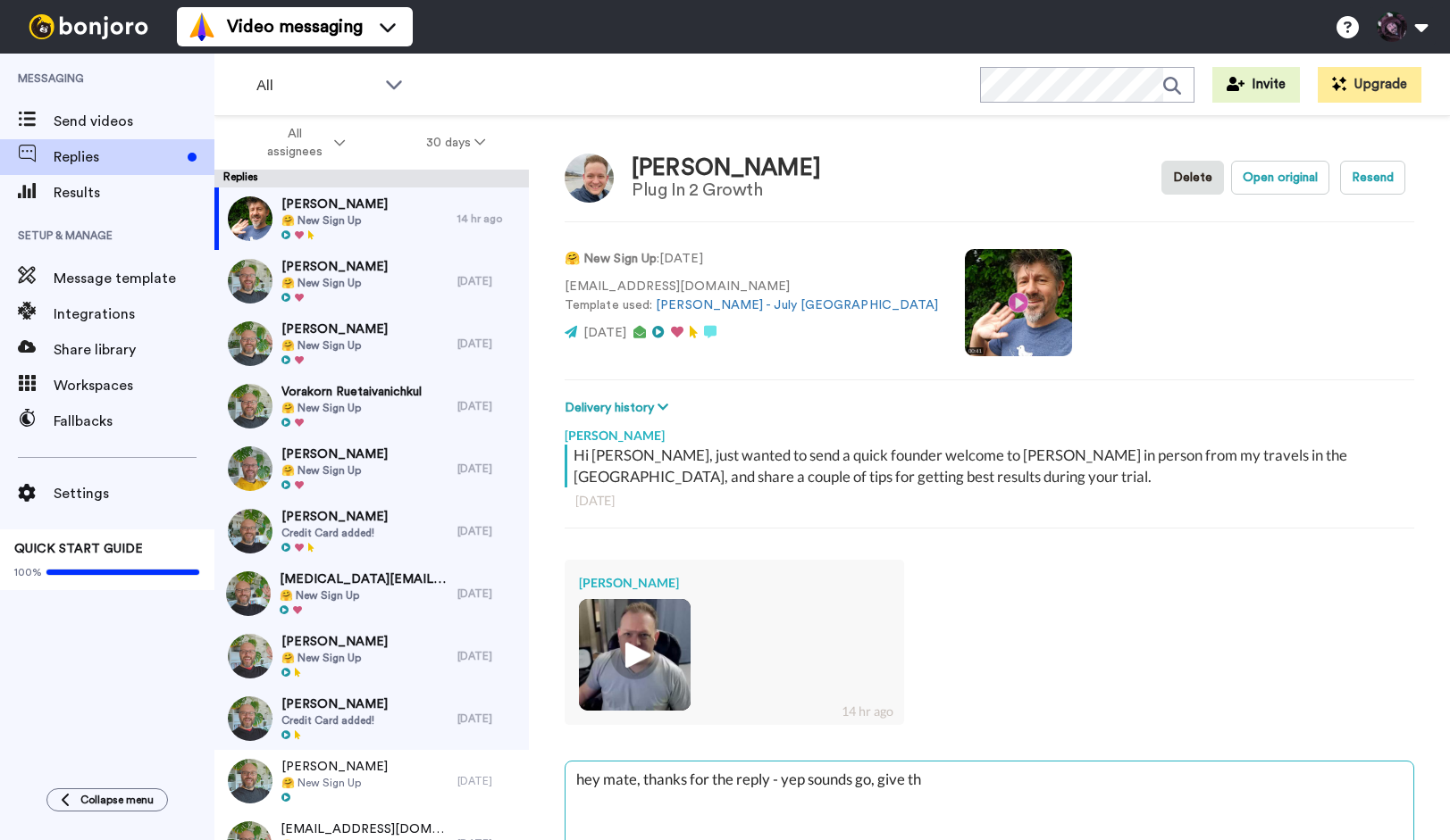
type textarea "hey mate, thanks for the reply - yep sounds go, give tha"
type textarea "x"
type textarea "hey mate, thanks for the reply - yep sounds go, give that"
type textarea "x"
type textarea "hey mate, thanks for the reply - yep sounds go, give tha"
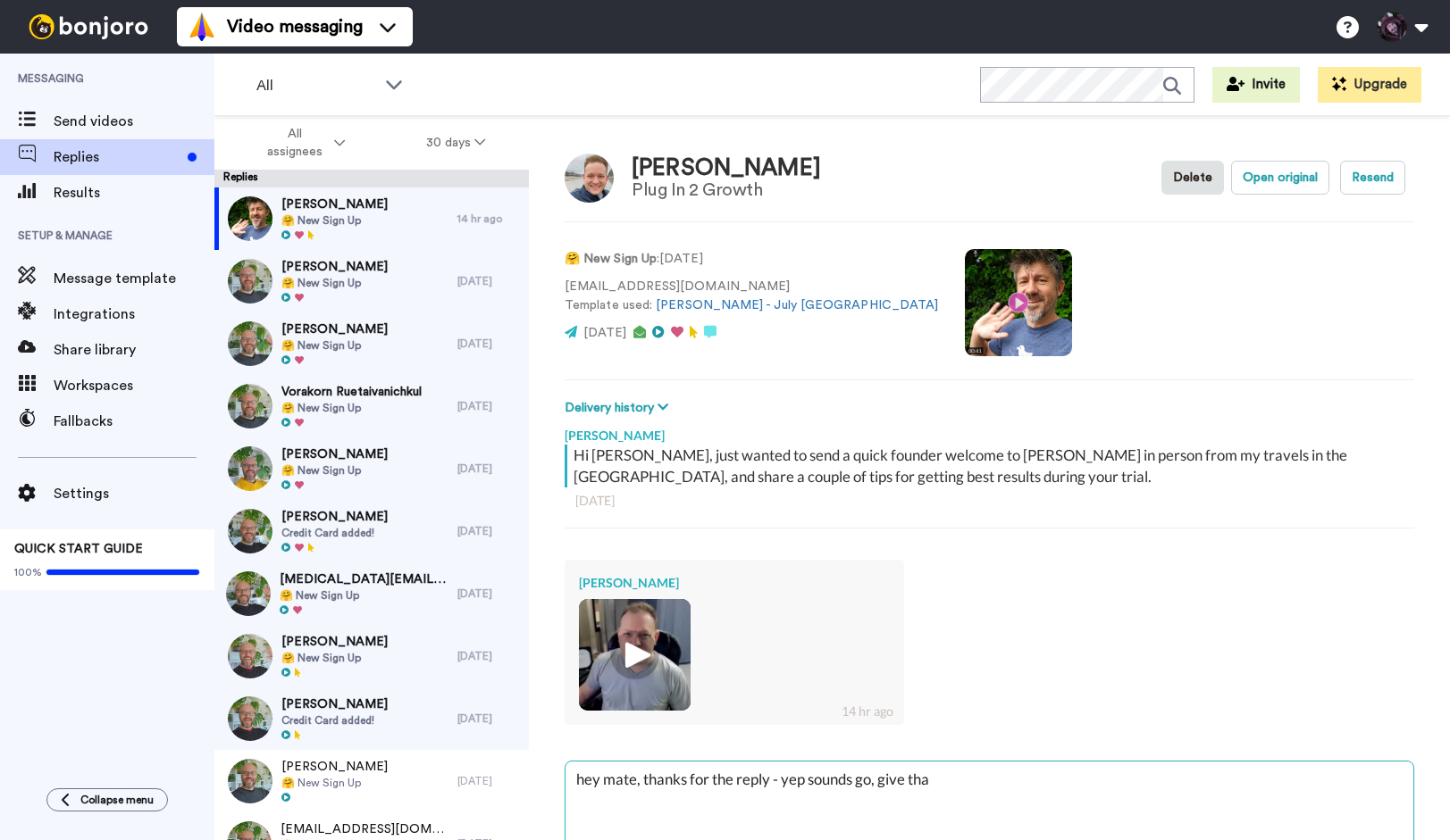
type textarea "x"
type textarea "hey mate, thanks for the reply - yep sounds go, give th"
type textarea "x"
type textarea "hey mate, thanks for the reply - yep sounds go, give t"
type textarea "x"
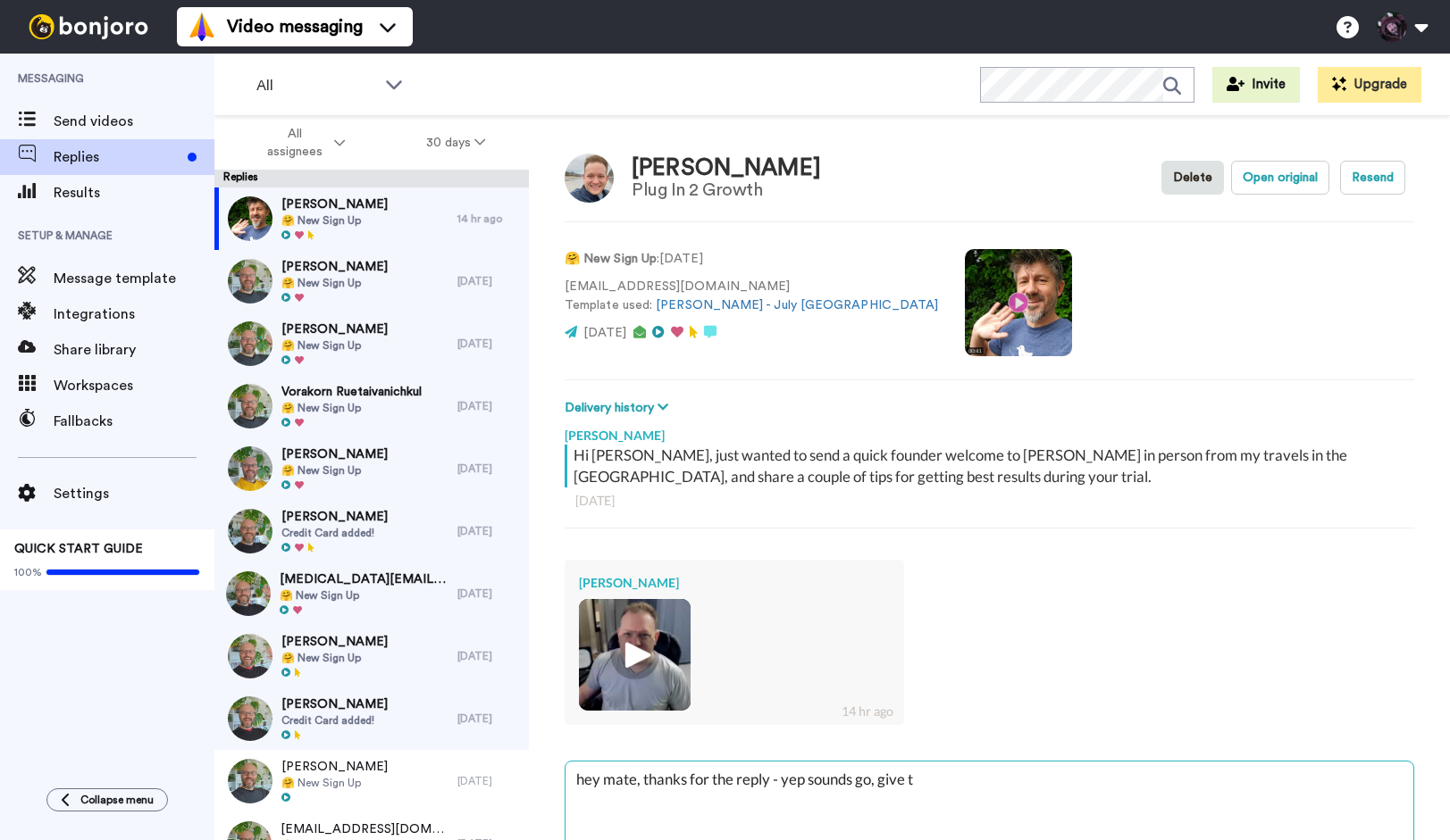
type textarea "hey mate, thanks for the reply - yep sounds go, give"
type textarea "x"
type textarea "hey mate, thanks for the reply - yep sounds go, give"
type textarea "x"
type textarea "hey mate, thanks for the reply - yep sounds go, giv"
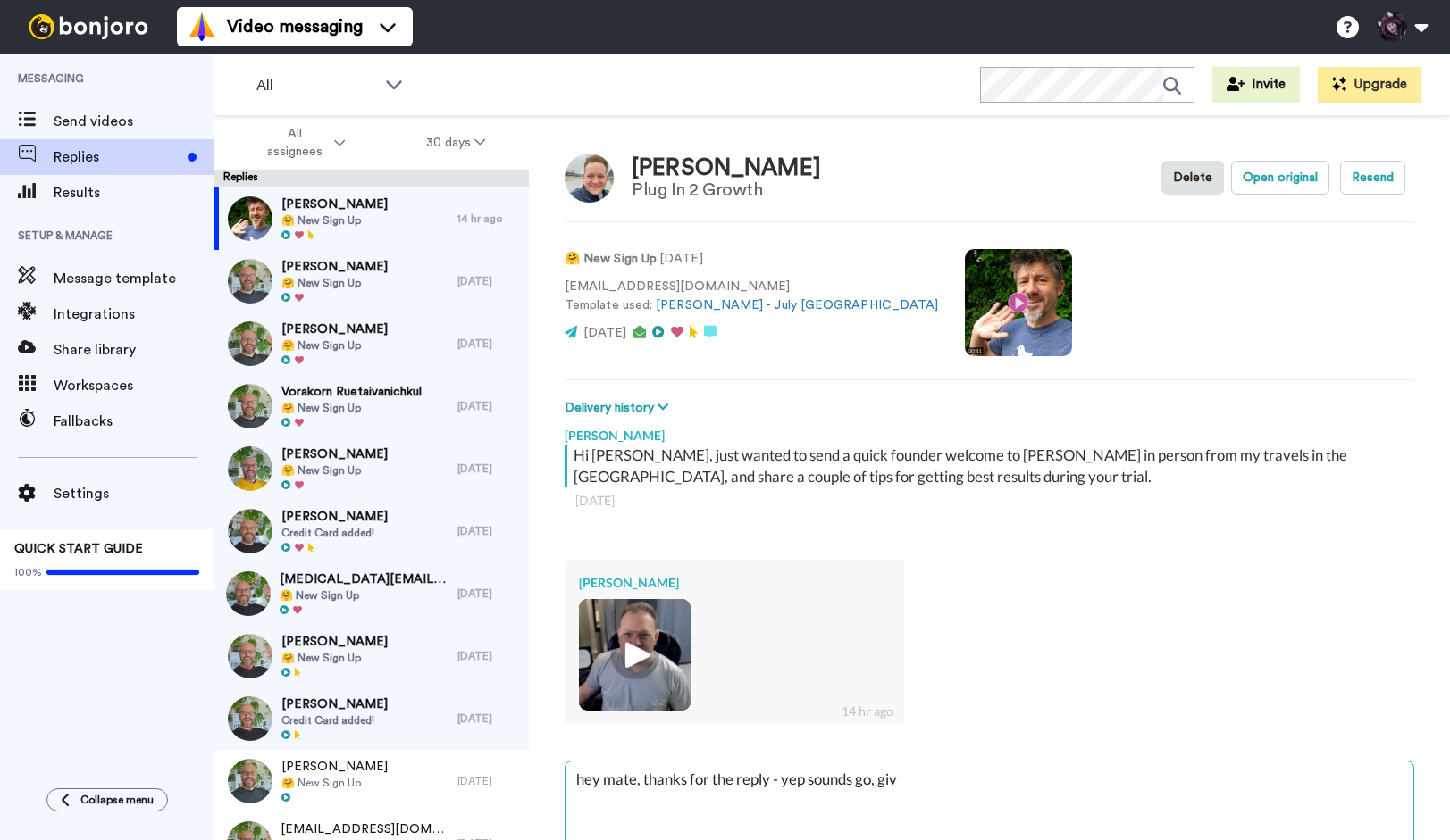
type textarea "x"
type textarea "hey mate, thanks for the reply - yep sounds go, gi"
type textarea "x"
type textarea "hey mate, thanks for the reply - yep sounds go, g"
type textarea "x"
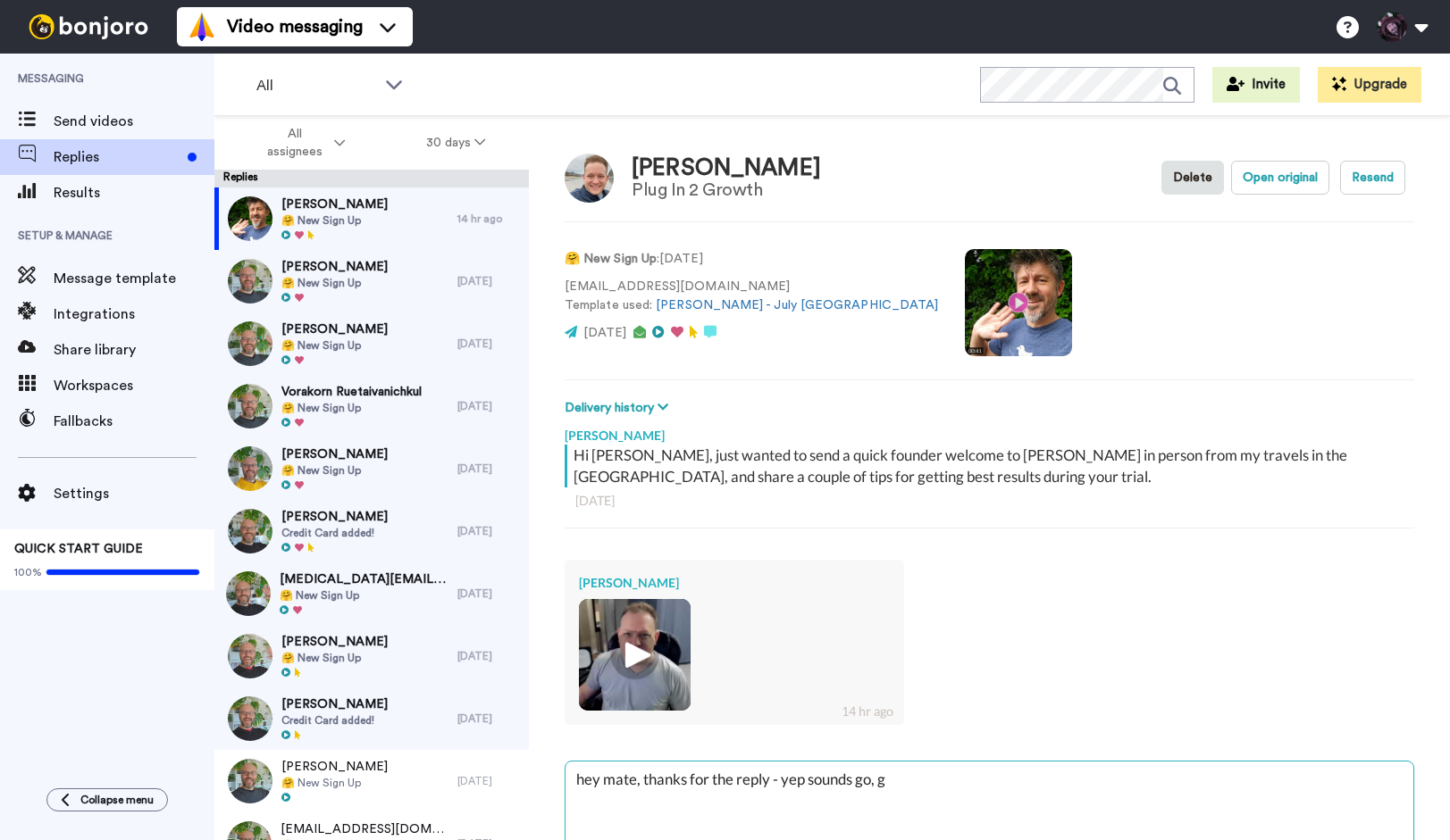
type textarea "hey mate, thanks for the reply - yep sounds go,"
type textarea "x"
type textarea "hey mate, thanks for the reply - yep sounds go,"
type textarea "x"
type textarea "hey mate, thanks for the reply - yep sounds go"
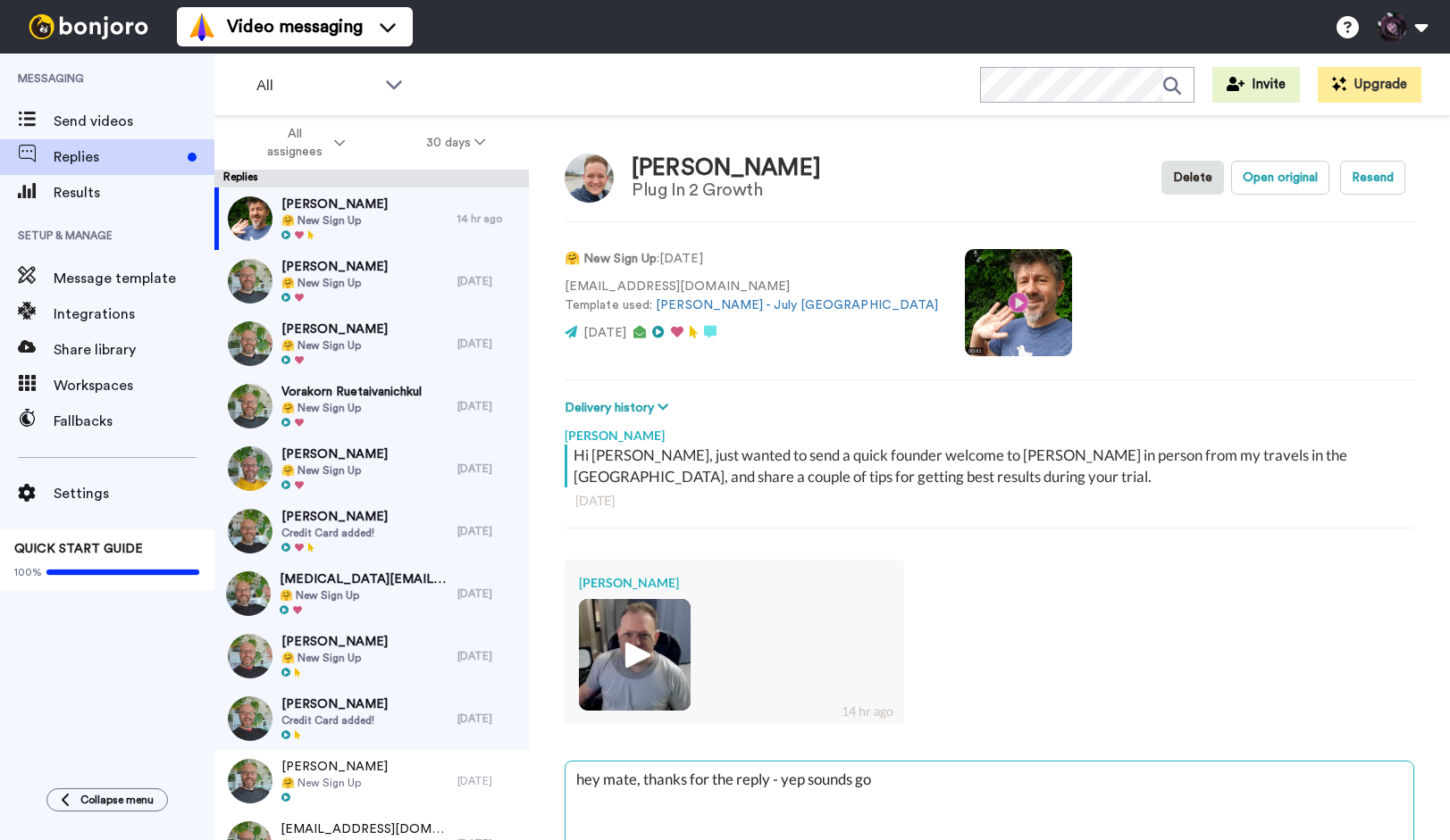
type textarea "x"
type textarea "hey mate, thanks for the reply - yep sounds g"
type textarea "x"
type textarea "hey mate, thanks for the reply - yep sounds gr"
type textarea "x"
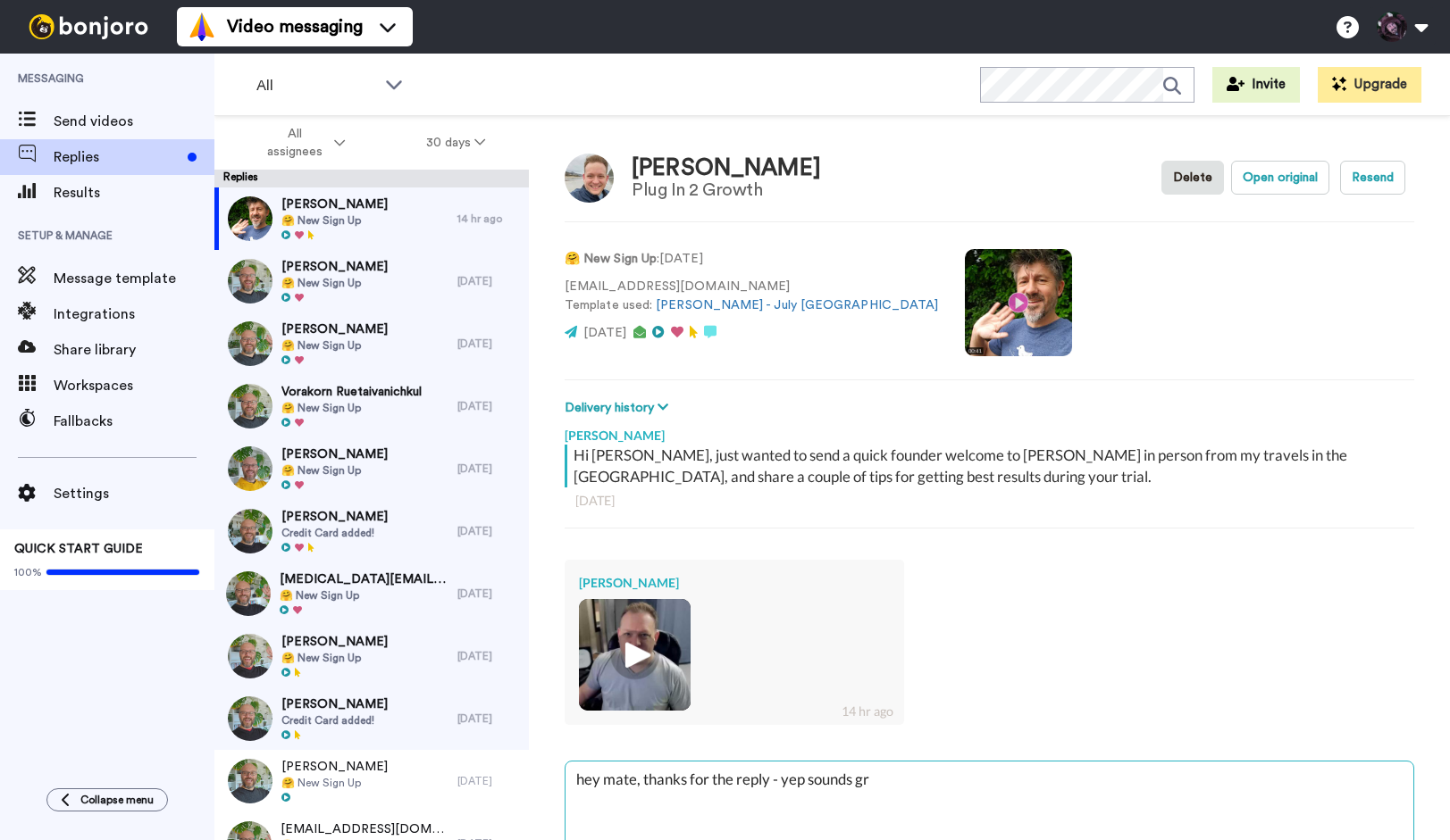
type textarea "hey mate, thanks for the reply - yep sounds gre"
type textarea "x"
type textarea "hey mate, thanks for the reply - yep sounds grea"
type textarea "x"
type textarea "hey mate, thanks for the reply - yep sounds great"
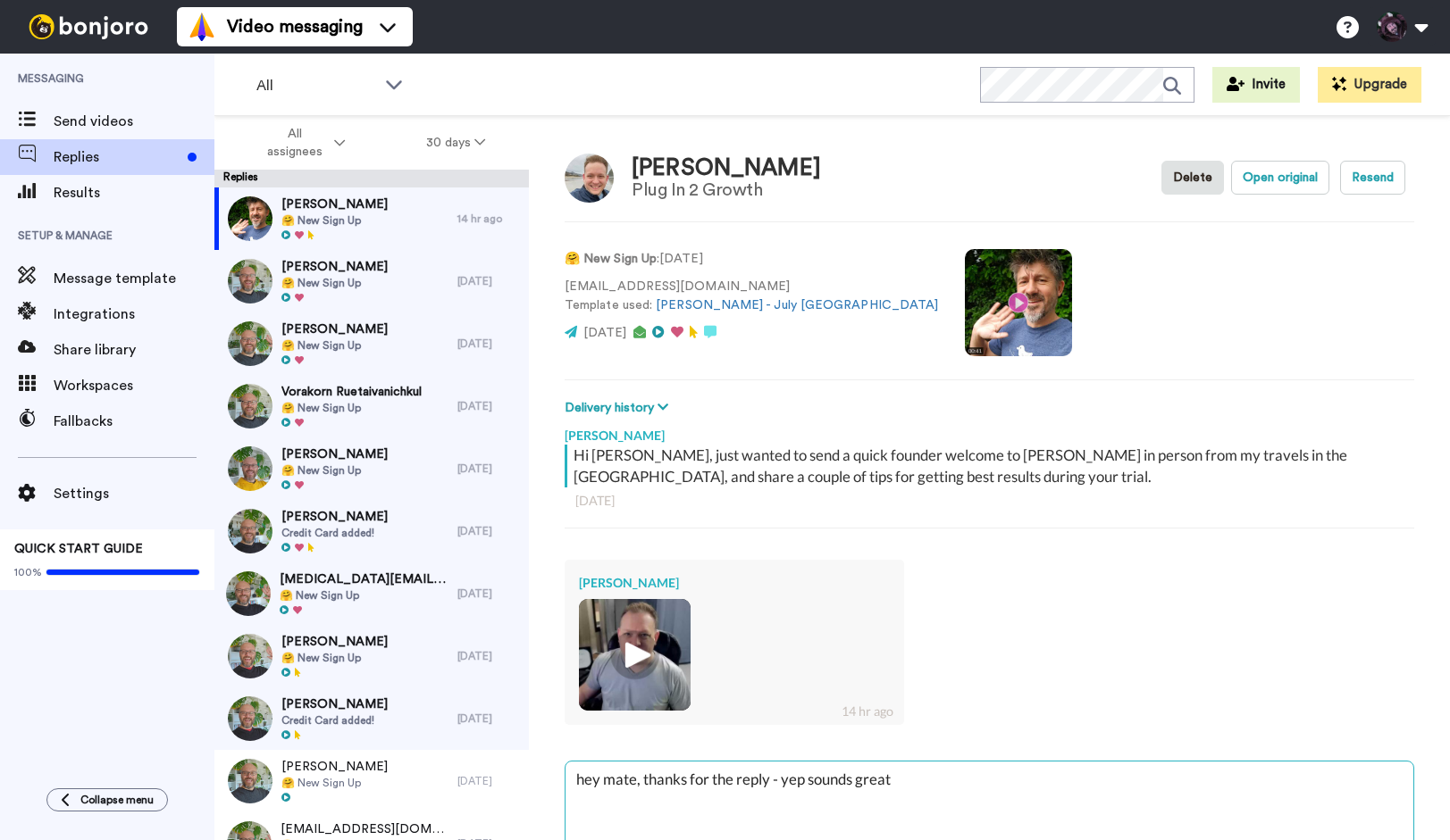
type textarea "x"
type textarea "hey mate, thanks for the reply - yep sounds great"
type textarea "x"
type textarea "hey mate, thanks for the reply - yep sounds great -"
type textarea "x"
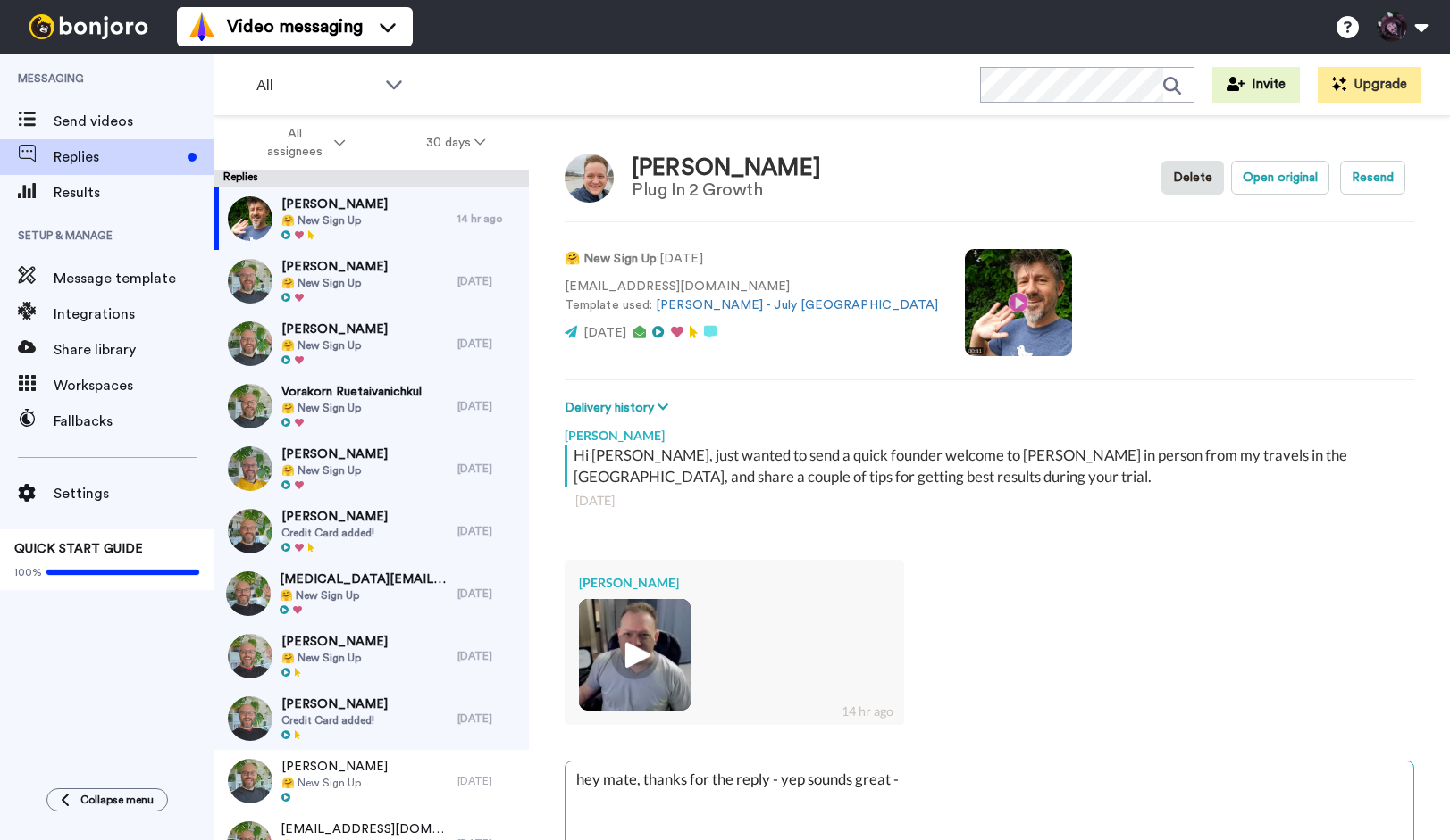
type textarea "hey mate, thanks for the reply - yep sounds great -"
type textarea "x"
type textarea "hey mate, thanks for the reply - yep sounds great - g"
type textarea "x"
type textarea "hey mate, thanks for the reply - yep sounds great - go"
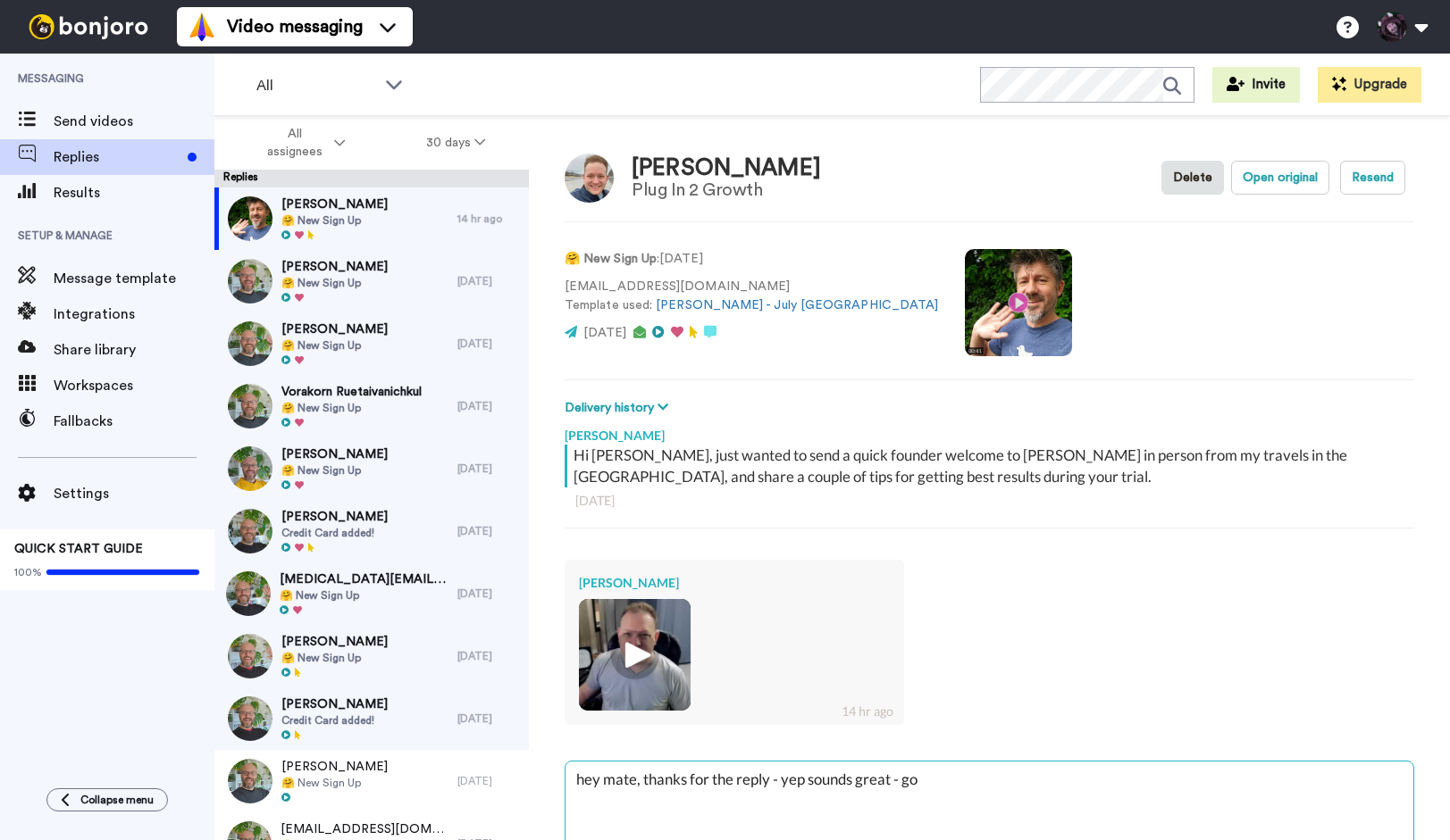
type textarea "x"
type textarea "hey mate, thanks for the reply - yep sounds great - goo"
type textarea "x"
type textarea "hey mate, thanks for the reply - yep sounds great - good"
type textarea "x"
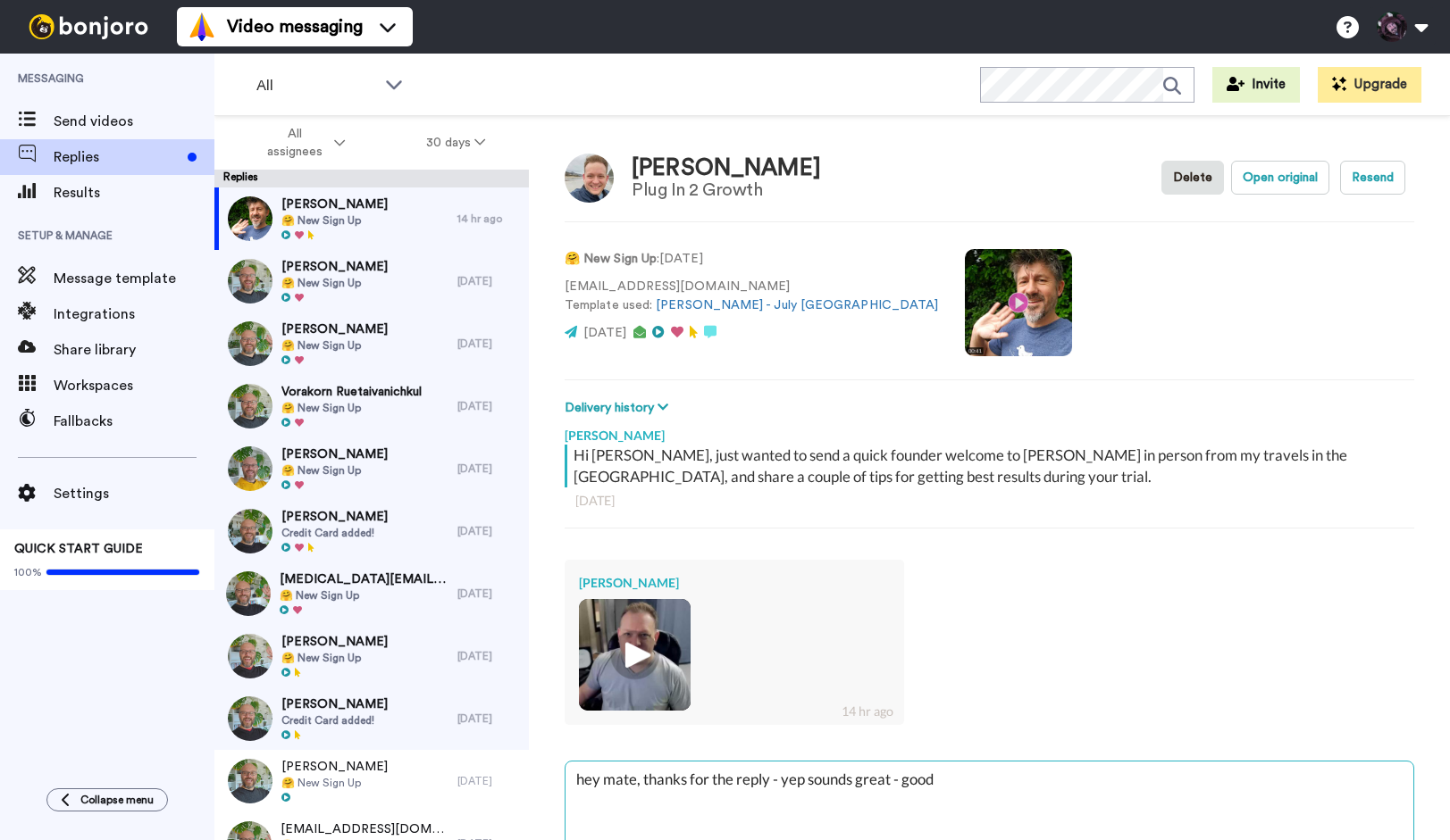
type textarea "hey mate, thanks for the reply - yep sounds great - good"
type textarea "x"
type textarea "hey mate, thanks for the reply - yep sounds great - good l"
type textarea "x"
type textarea "hey mate, thanks for the reply - yep sounds great - good [PERSON_NAME]"
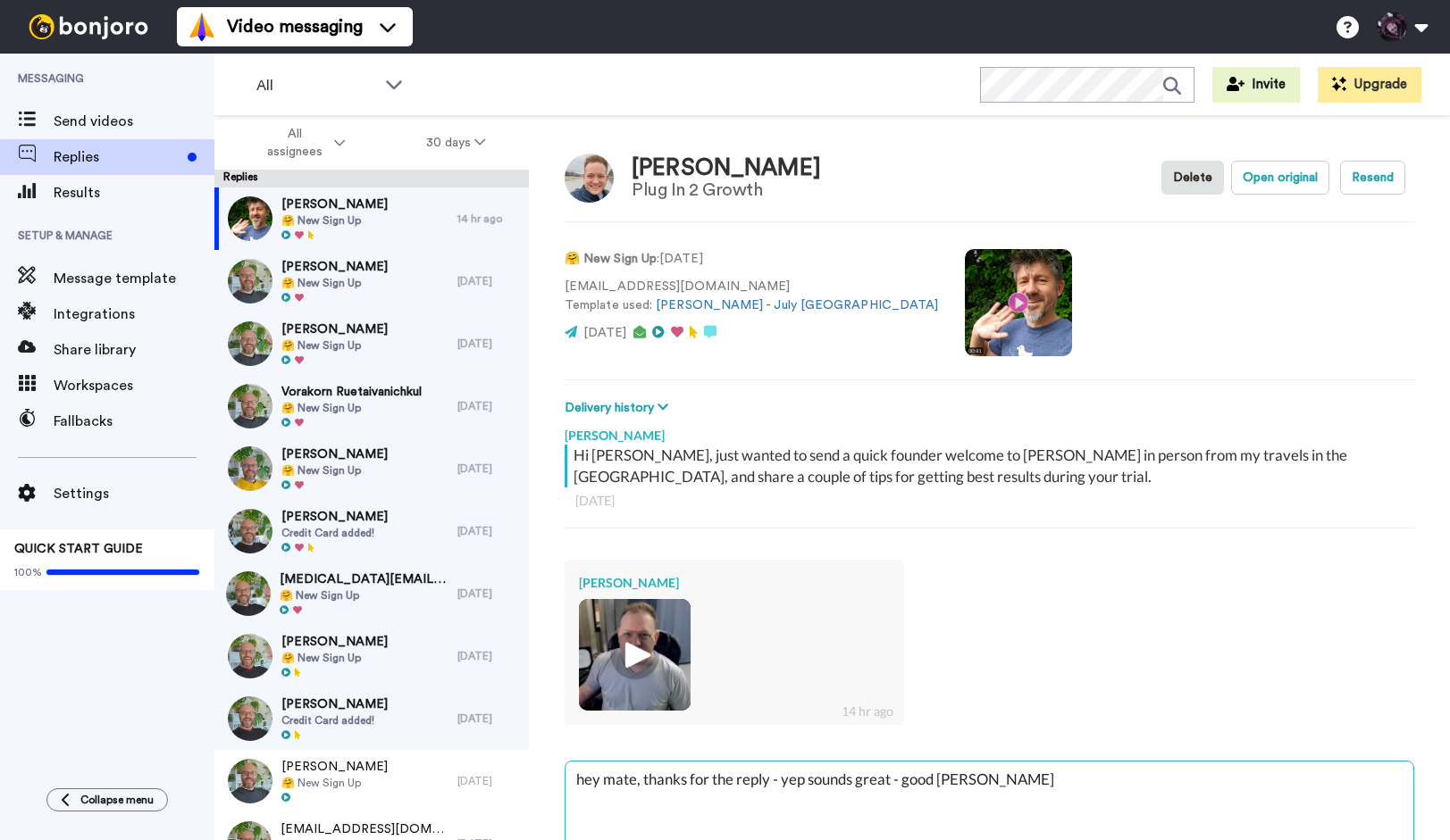
type textarea "x"
type textarea "hey mate, thanks for the reply - yep sounds great - good l"
type textarea "x"
type textarea "hey mate, thanks for the reply - yep sounds great - good lu"
type textarea "x"
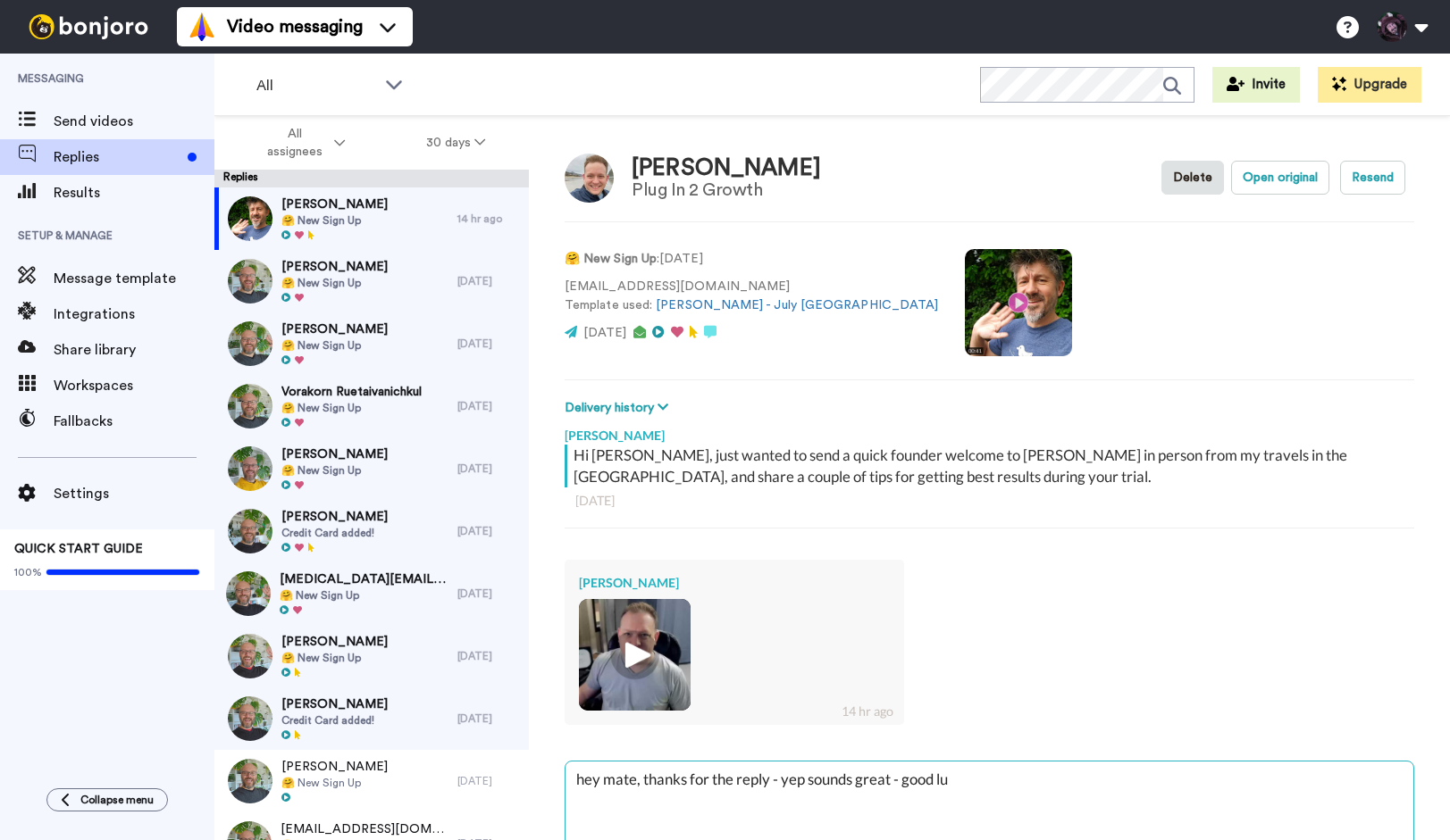
type textarea "hey mate, thanks for the reply - yep sounds great - good [PERSON_NAME]"
type textarea "x"
type textarea "hey mate, thanks for the reply - yep sounds great - good luck"
type textarea "x"
type textarea "hey mate, thanks for the reply - yep sounds great - good luck"
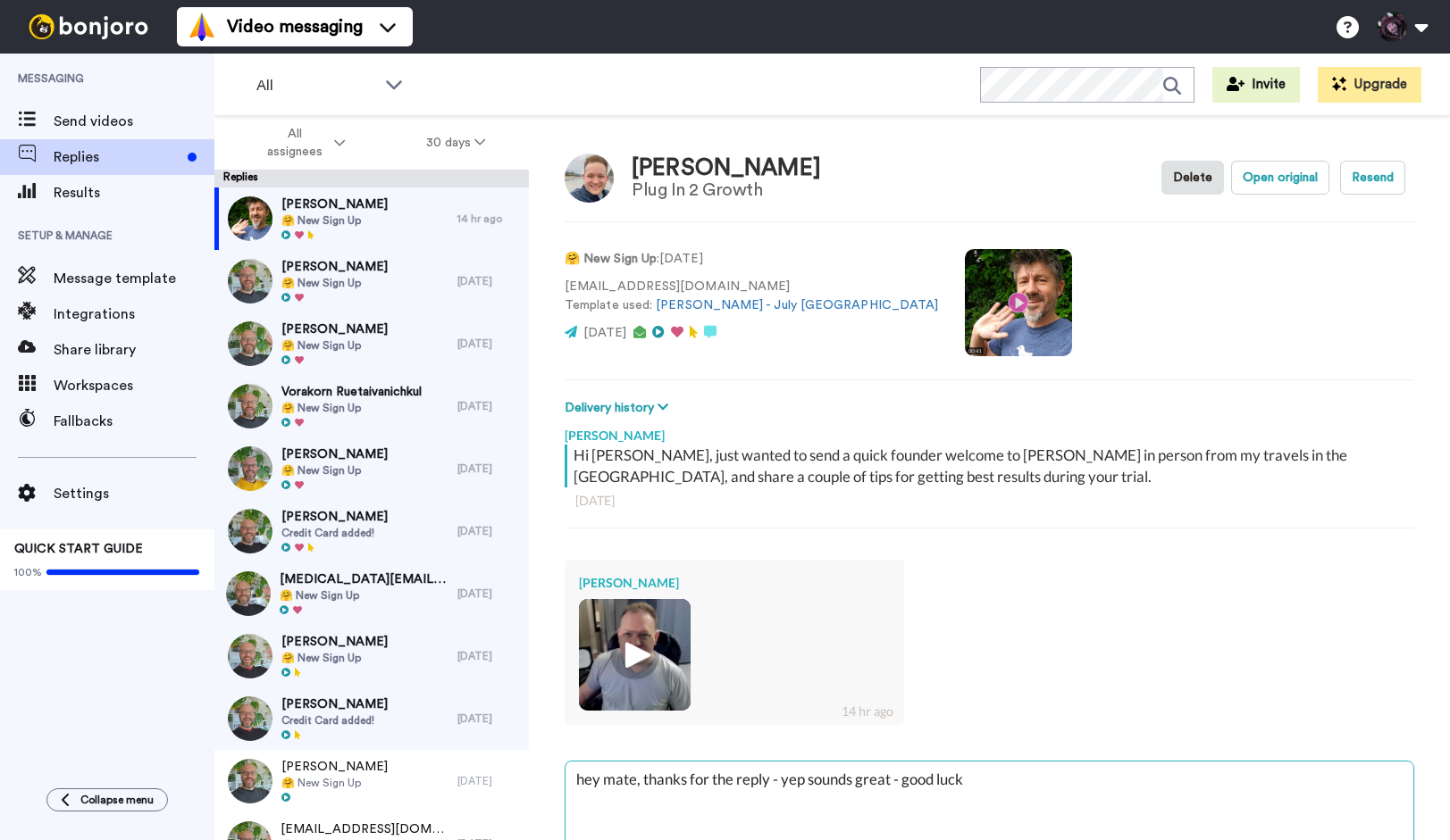
type textarea "x"
type textarea "hey mate, thanks for the reply - yep sounds great - good luck w"
type textarea "x"
type textarea "hey mate, thanks for the reply - yep sounds great - good luck [PERSON_NAME]"
type textarea "x"
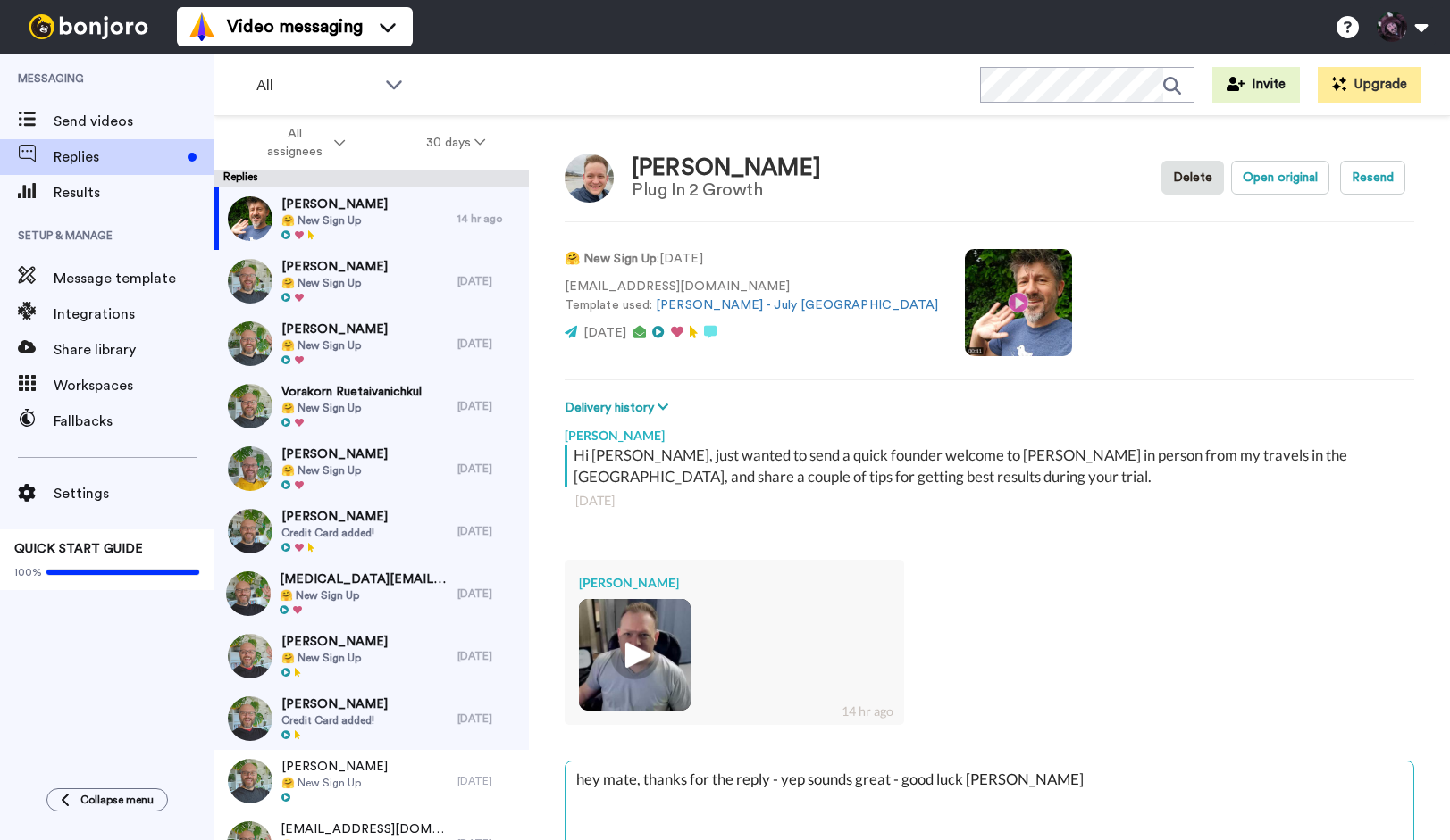
type textarea "hey mate, thanks for the reply - yep sounds great - good luck [PERSON_NAME]"
type textarea "x"
type textarea "hey mate, thanks for the reply - yep sounds great - good luck with"
type textarea "x"
type textarea "hey mate, thanks for the reply - yep sounds great - good luck with"
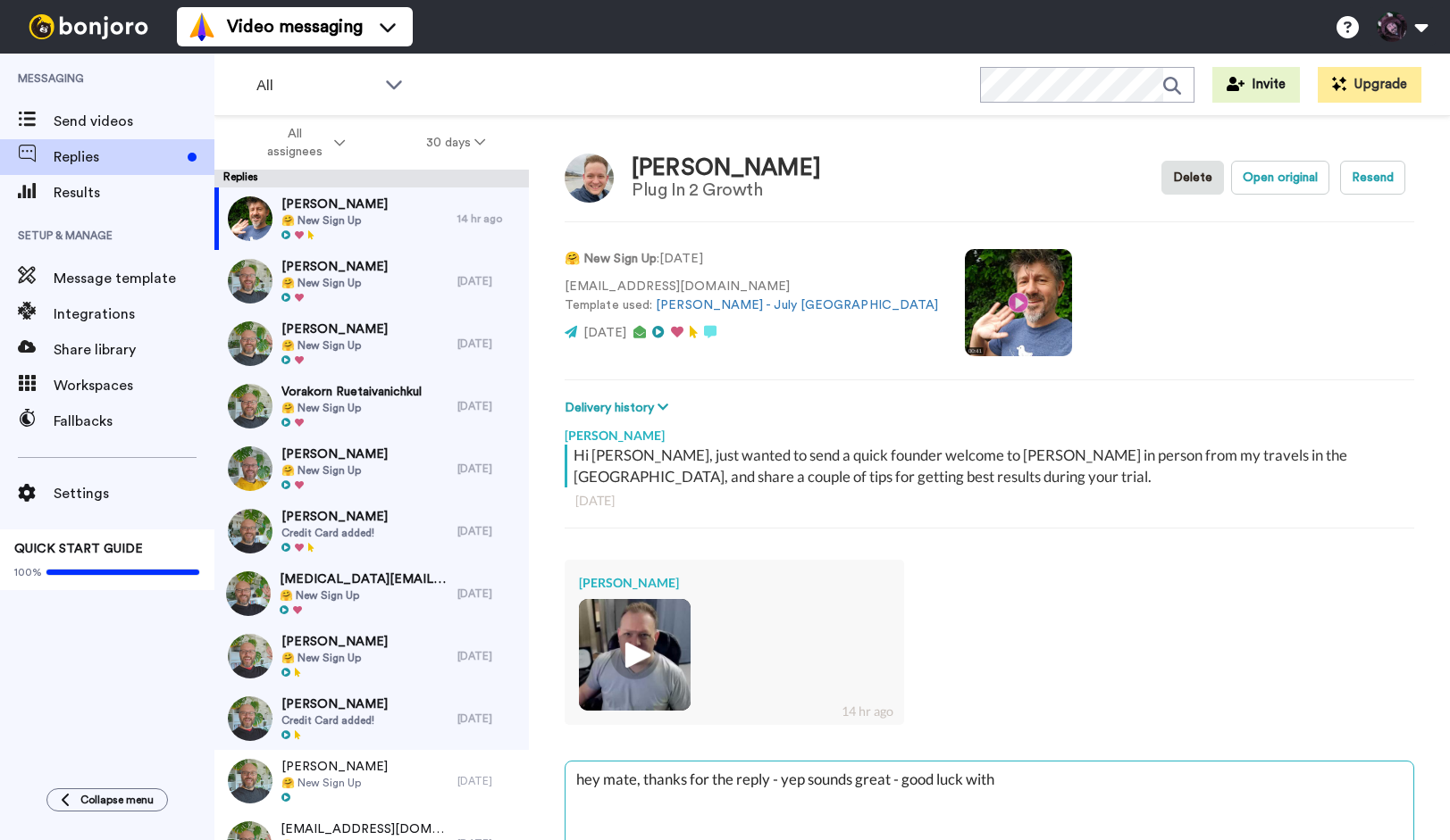
type textarea "x"
type textarea "hey mate, thanks for the reply - yep sounds great - good luck with t"
type textarea "x"
type textarea "hey mate, thanks for the reply - yep sounds great - good luck with [PERSON_NAME]"
type textarea "x"
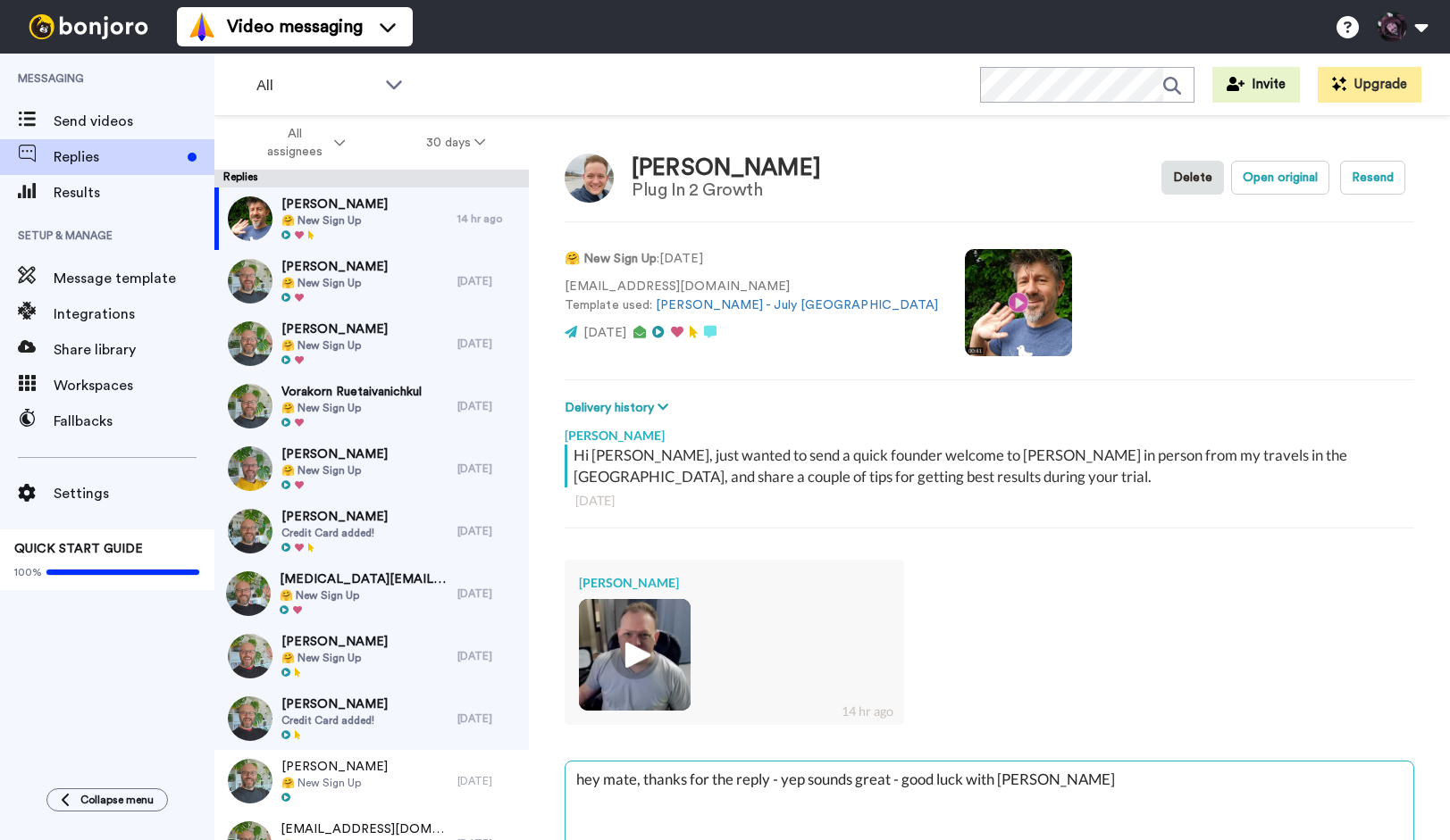
type textarea "hey mate, thanks for the reply - yep sounds great - good luck with that"
type textarea "x"
type textarea "hey mate, thanks for the reply - yep sounds great - good luck with that,"
type textarea "x"
type textarea "hey mate, thanks for the reply - yep sounds great - good luck with that,"
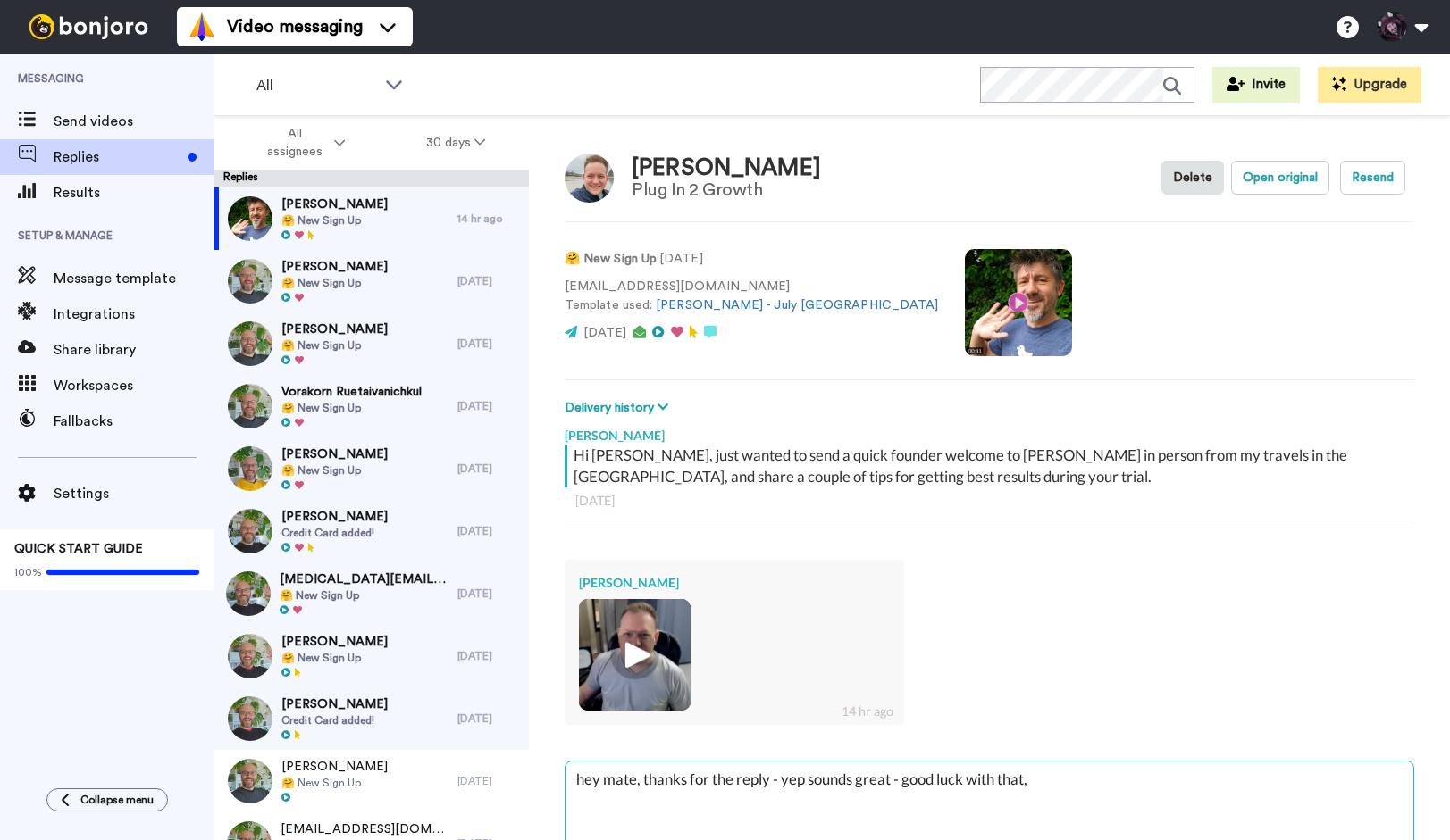
type textarea "x"
type textarea "hey mate, thanks for the reply - yep sounds great - good luck with that, i"
type textarea "x"
type textarea "hey mate, thanks for the reply - yep sounds great - good luck with that, if"
type textarea "x"
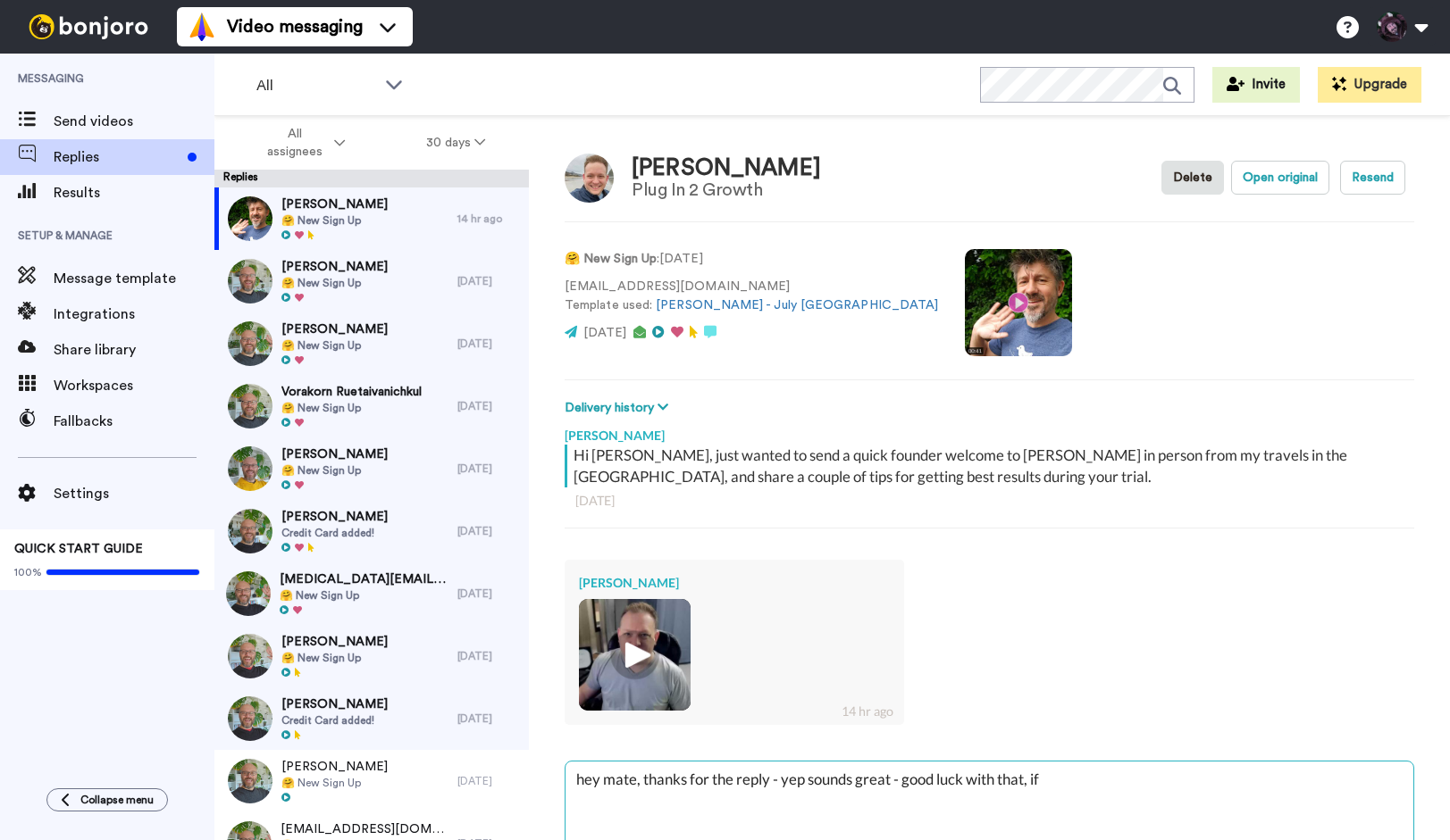
type textarea "hey mate, thanks for the reply - yep sounds great - good luck with that, if o"
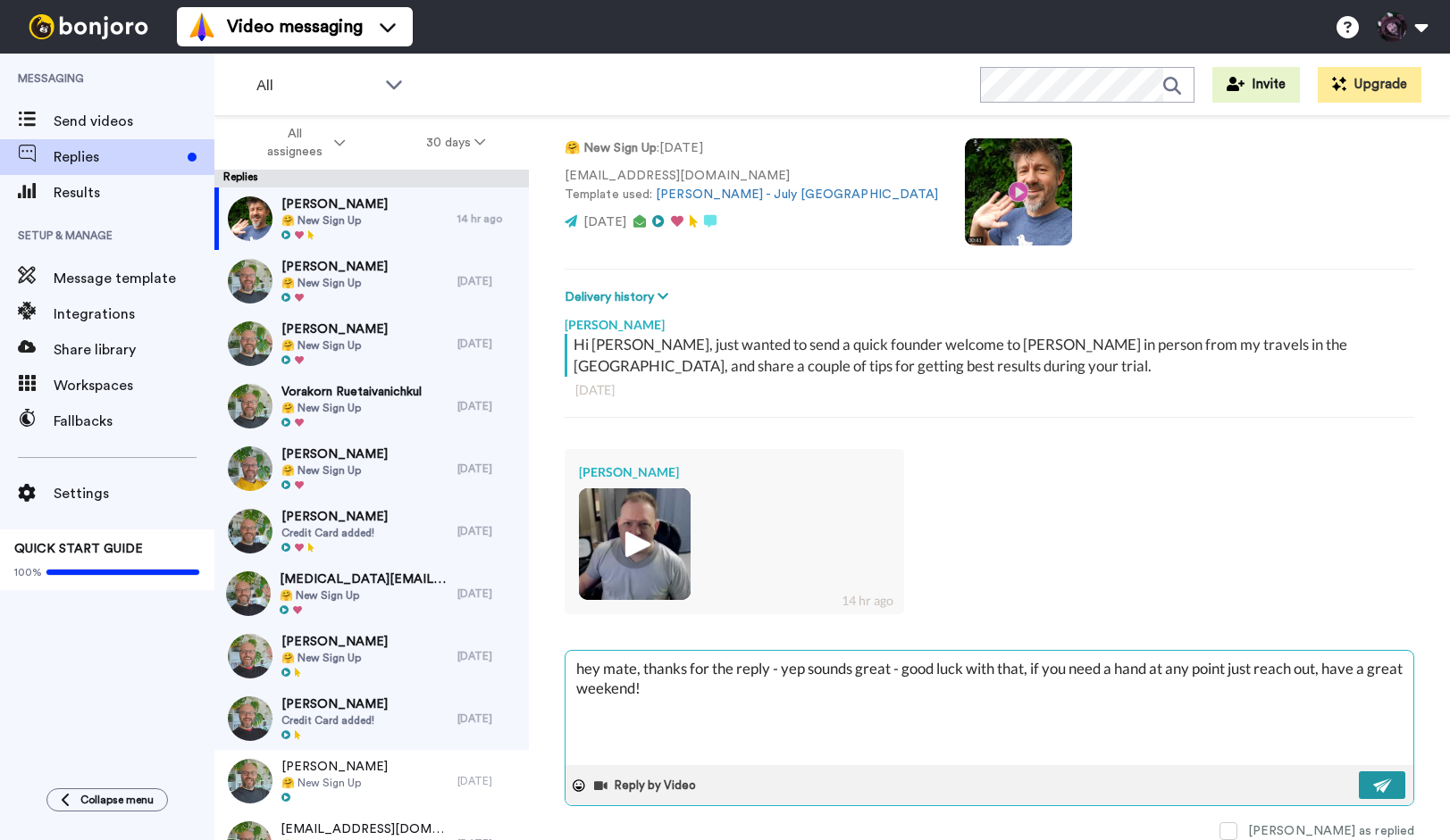
click at [1384, 782] on img at bounding box center [1382, 785] width 20 height 14
